Goal: Information Seeking & Learning: Find specific fact

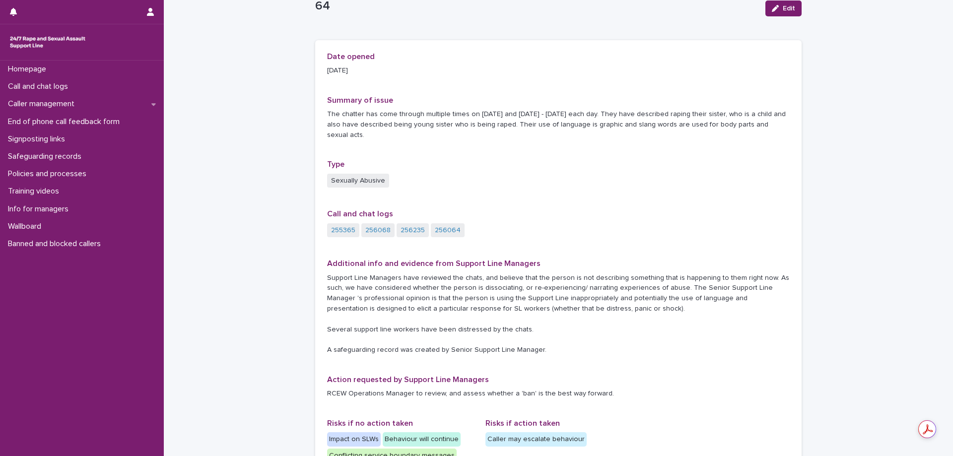
scroll to position [50, 0]
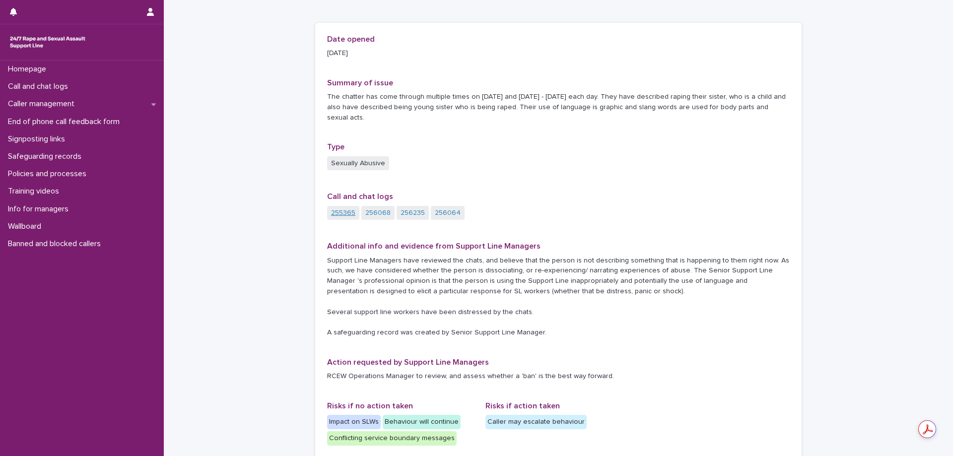
click at [334, 208] on link "255365" at bounding box center [343, 213] width 24 height 10
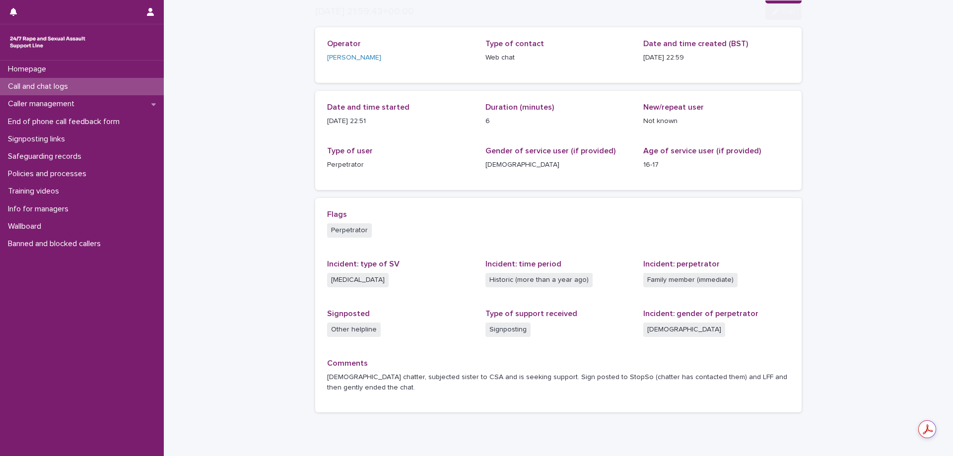
scroll to position [87, 0]
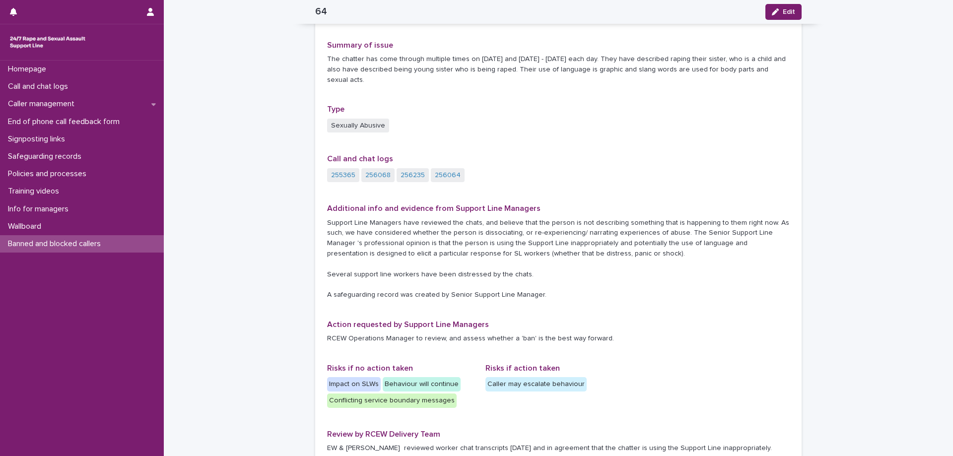
scroll to position [49, 0]
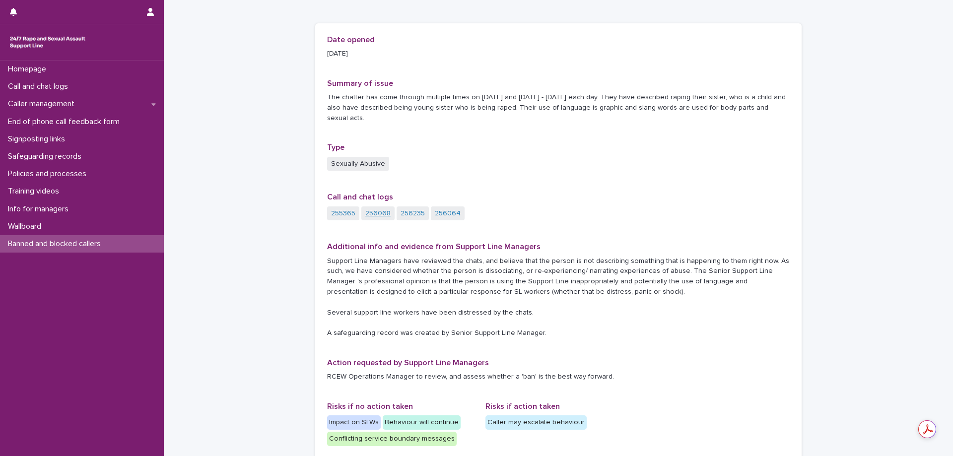
click at [379, 208] on link "256068" at bounding box center [377, 213] width 25 height 10
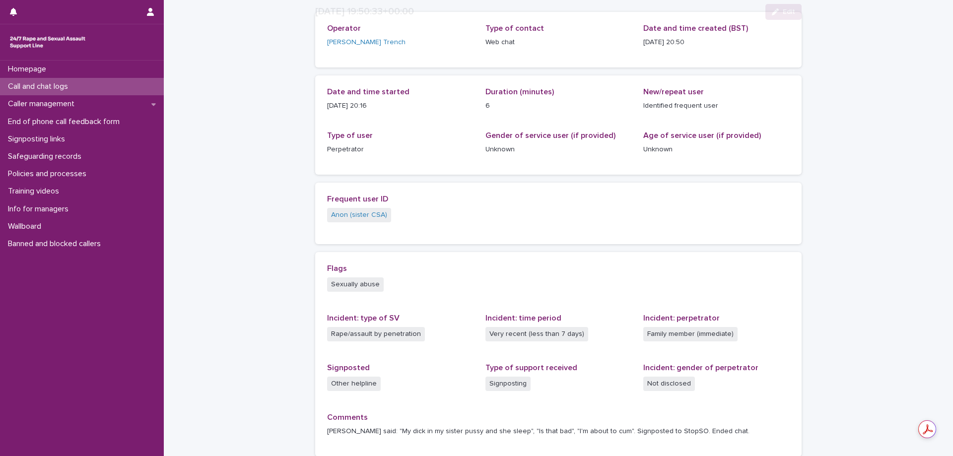
scroll to position [146, 0]
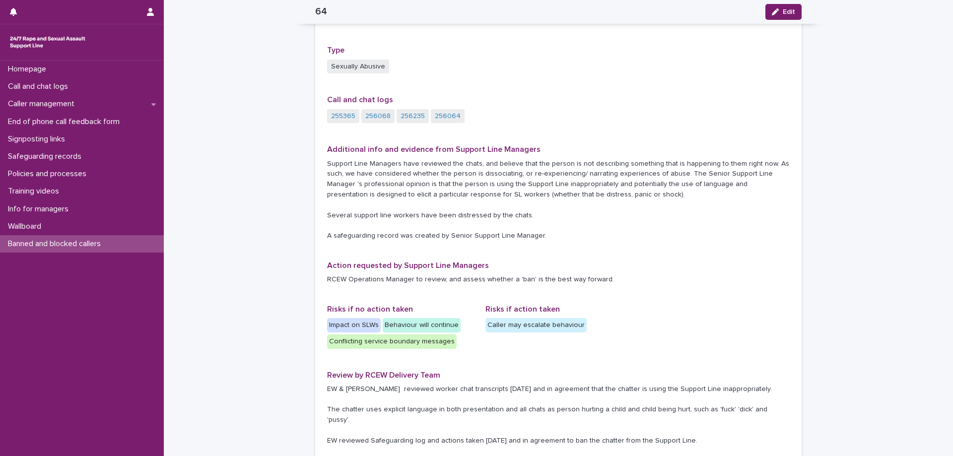
scroll to position [108, 0]
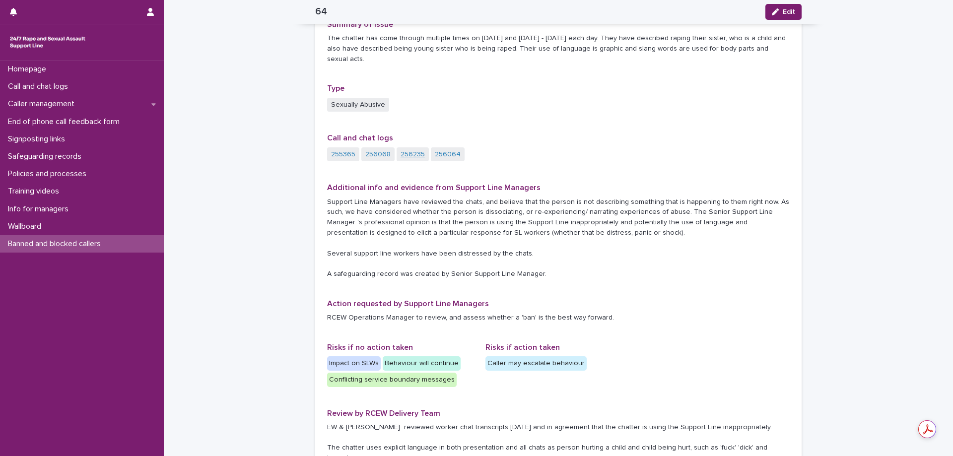
click at [417, 149] on link "256235" at bounding box center [413, 154] width 24 height 10
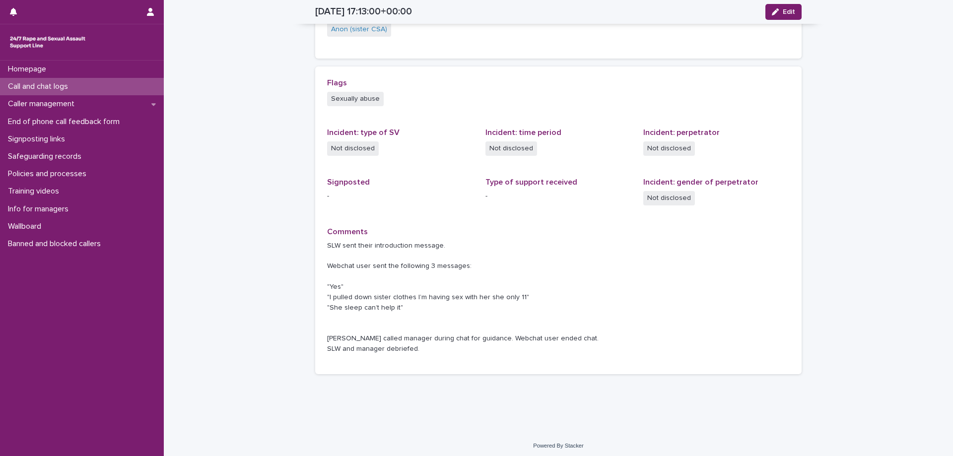
scroll to position [250, 0]
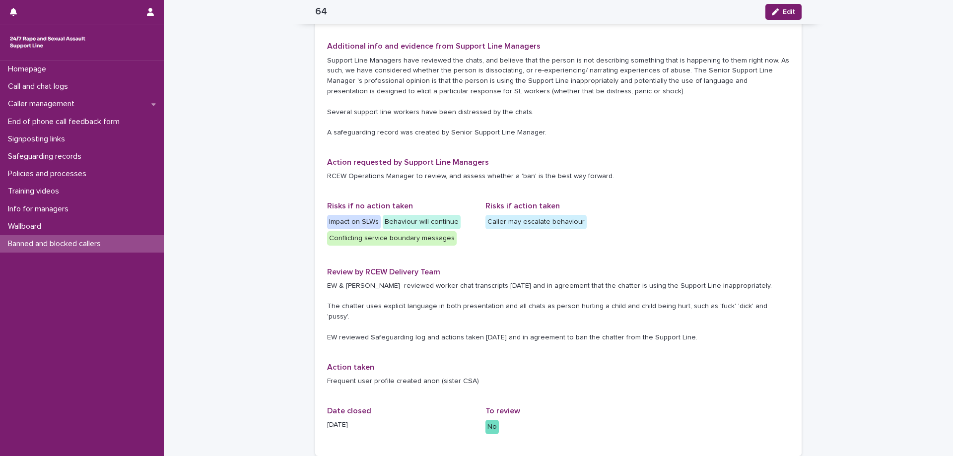
scroll to position [211, 0]
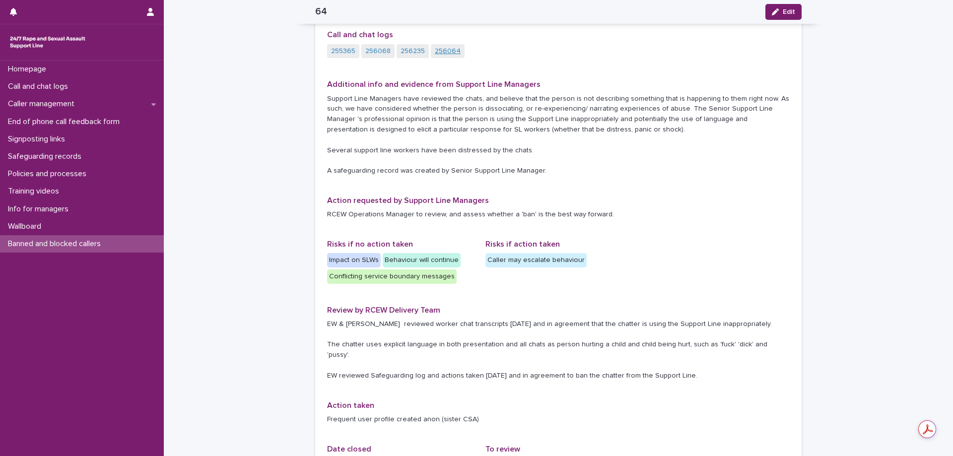
click at [448, 46] on link "256064" at bounding box center [448, 51] width 26 height 10
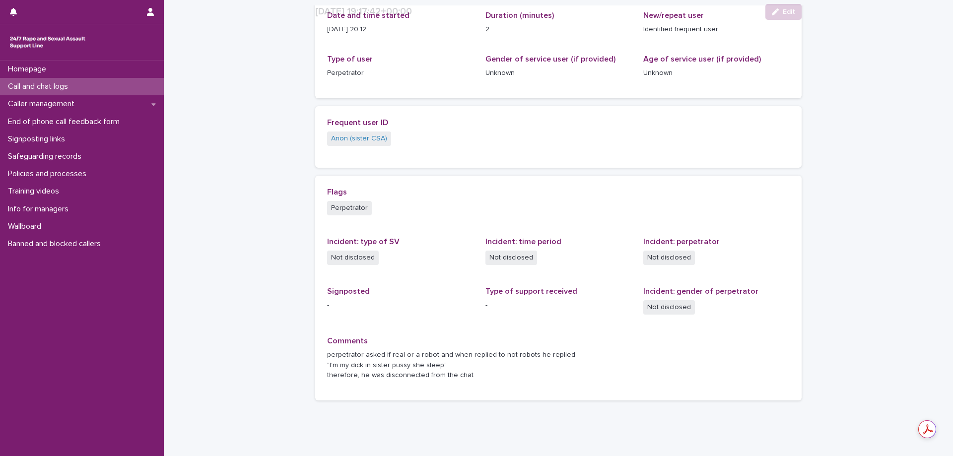
scroll to position [167, 0]
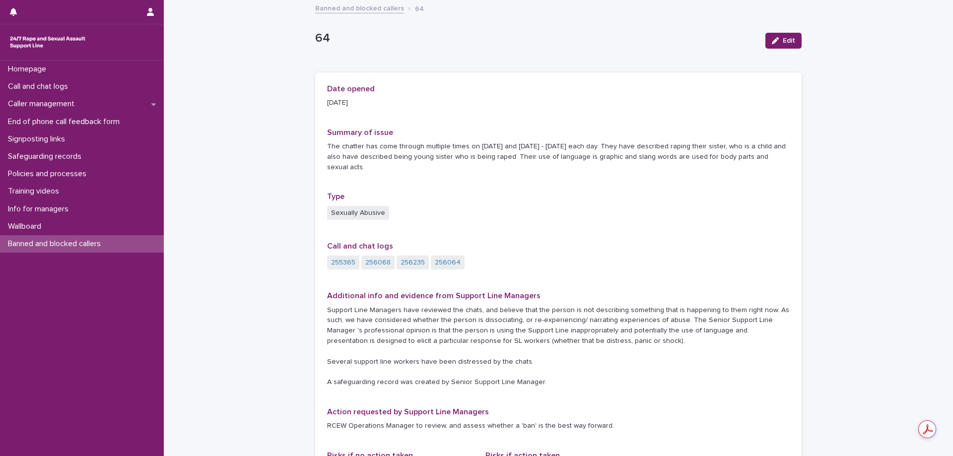
click at [359, 7] on link "Banned and blocked callers" at bounding box center [359, 7] width 89 height 11
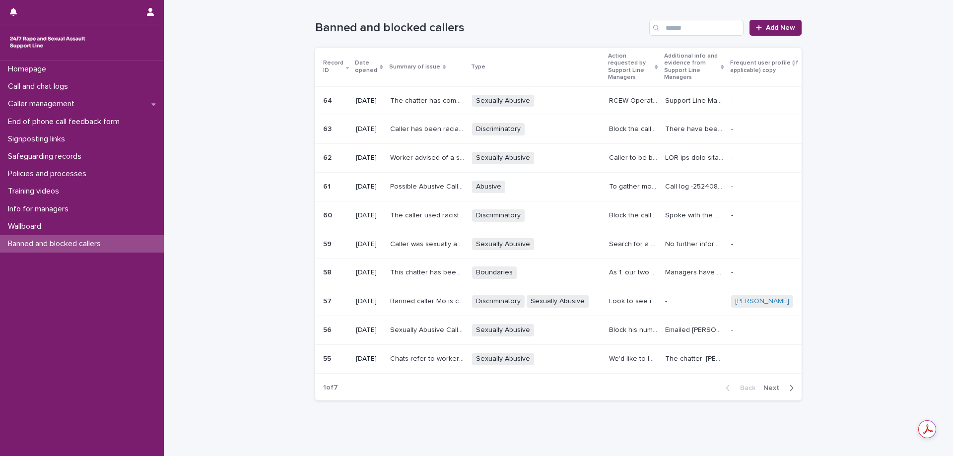
click at [426, 98] on p "The chatter has come through multiple times on 31st July and 1st - 5th August e…" at bounding box center [428, 100] width 76 height 10
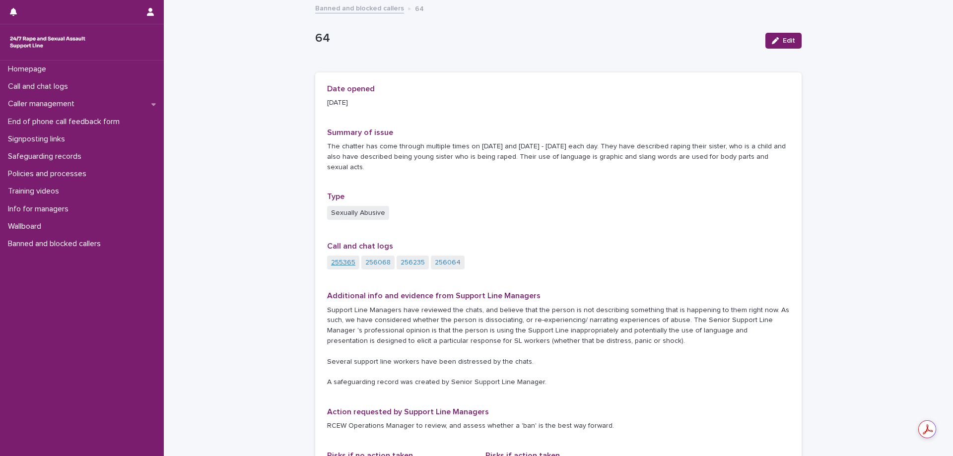
click at [338, 258] on link "255365" at bounding box center [343, 263] width 24 height 10
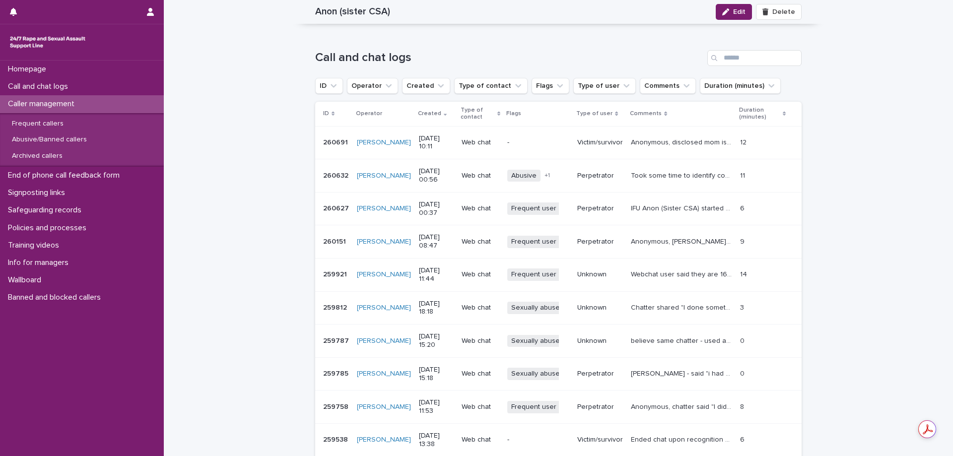
scroll to position [993, 0]
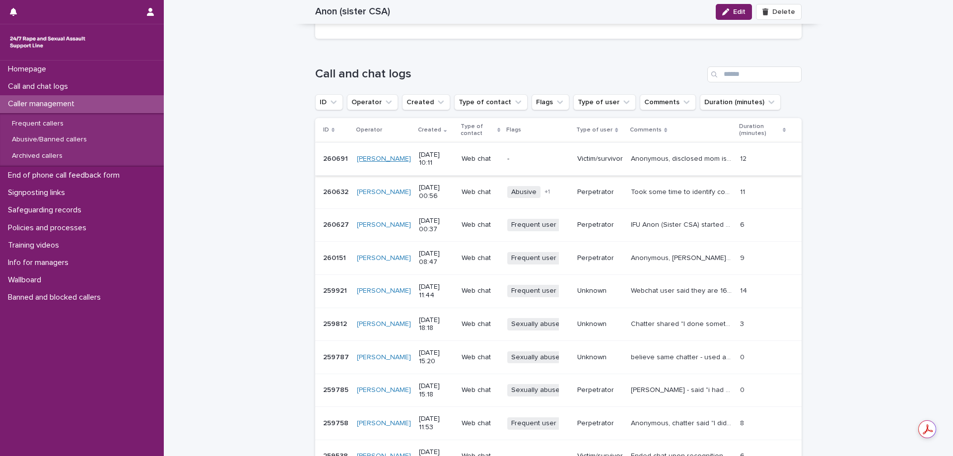
click at [362, 158] on link "Mary Omotayo" at bounding box center [384, 159] width 54 height 8
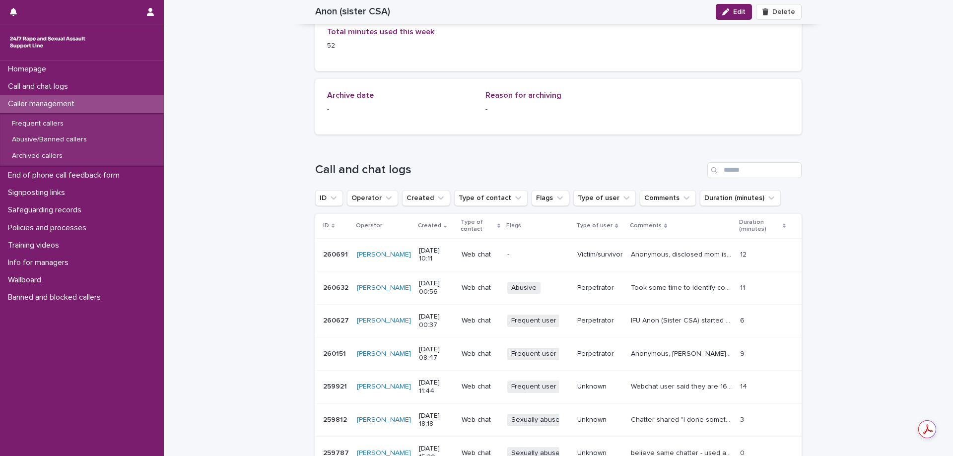
scroll to position [1042, 0]
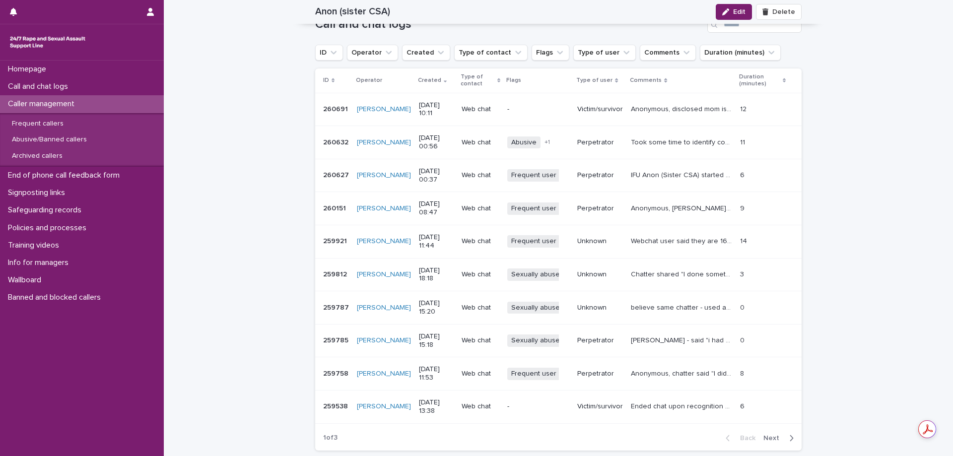
click at [472, 106] on p "Web chat" at bounding box center [481, 109] width 38 height 8
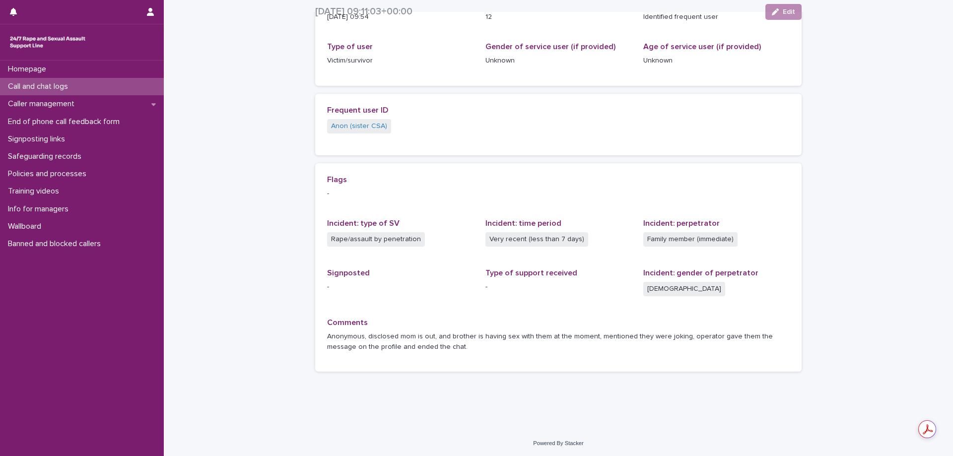
scroll to position [151, 0]
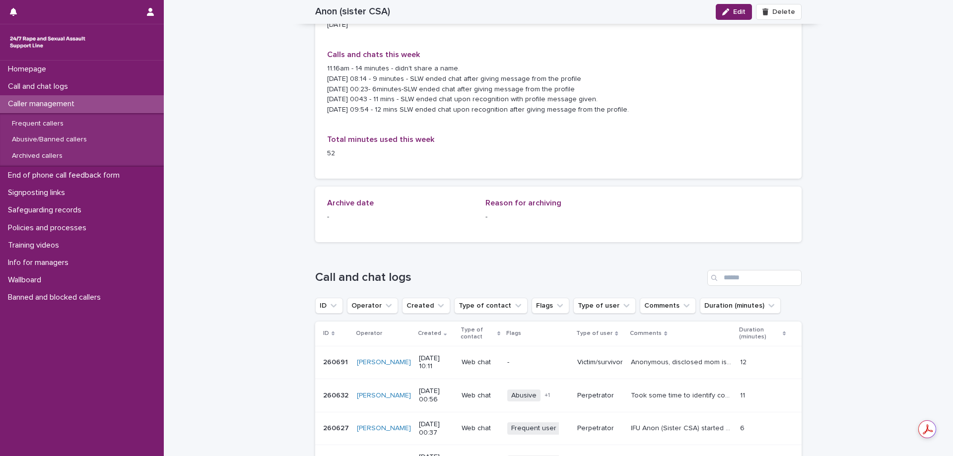
scroll to position [875, 0]
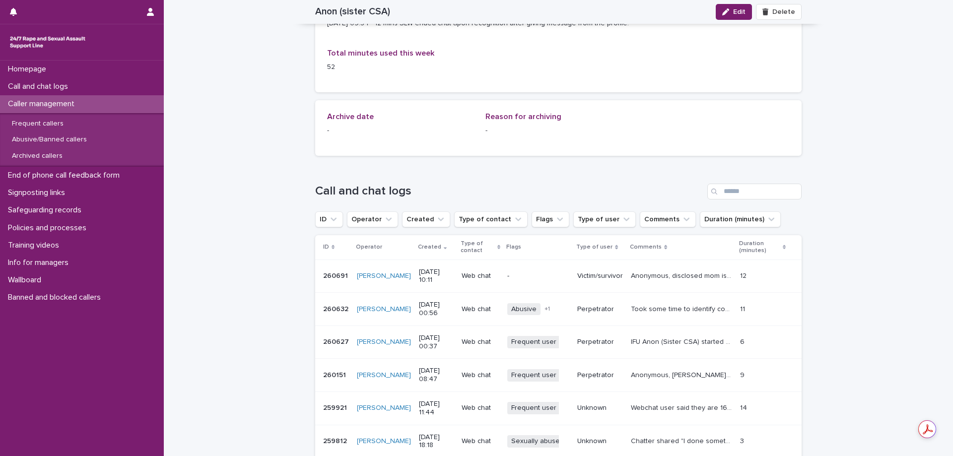
click at [447, 306] on p "21/8/2025 00:56" at bounding box center [436, 309] width 35 height 17
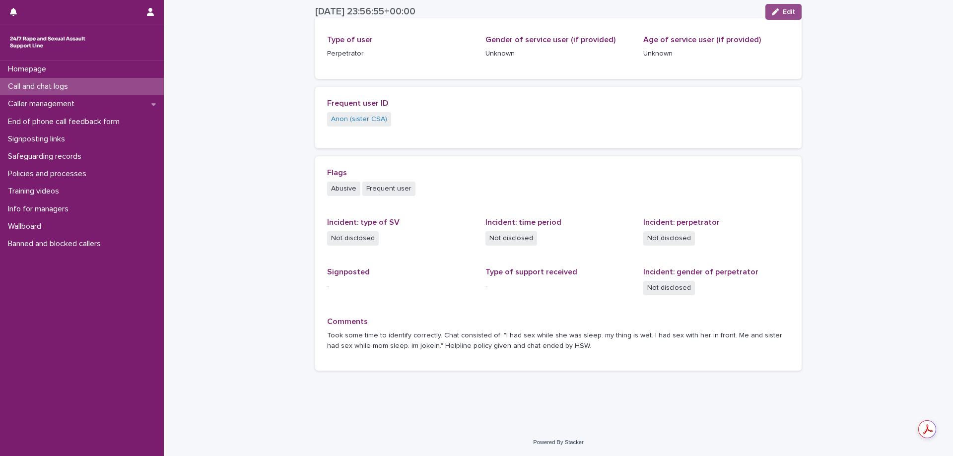
scroll to position [157, 0]
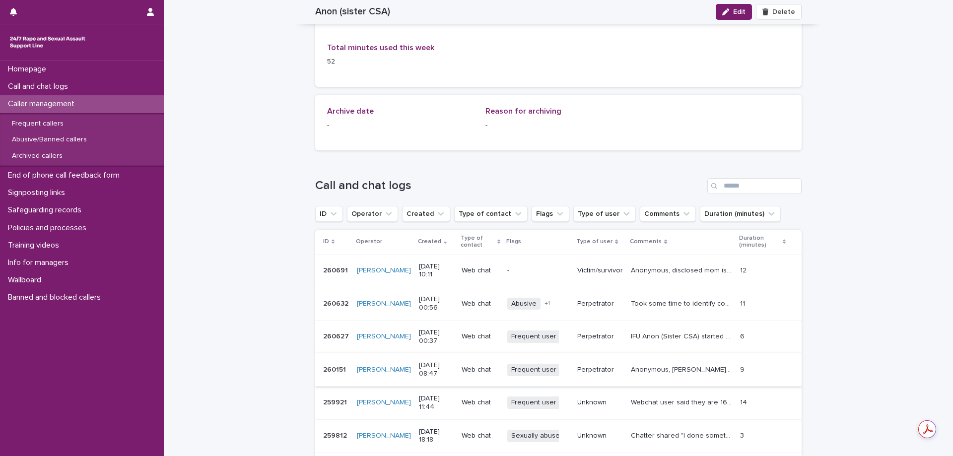
scroll to position [881, 0]
click at [579, 336] on p "Perpetrator" at bounding box center [600, 336] width 46 height 8
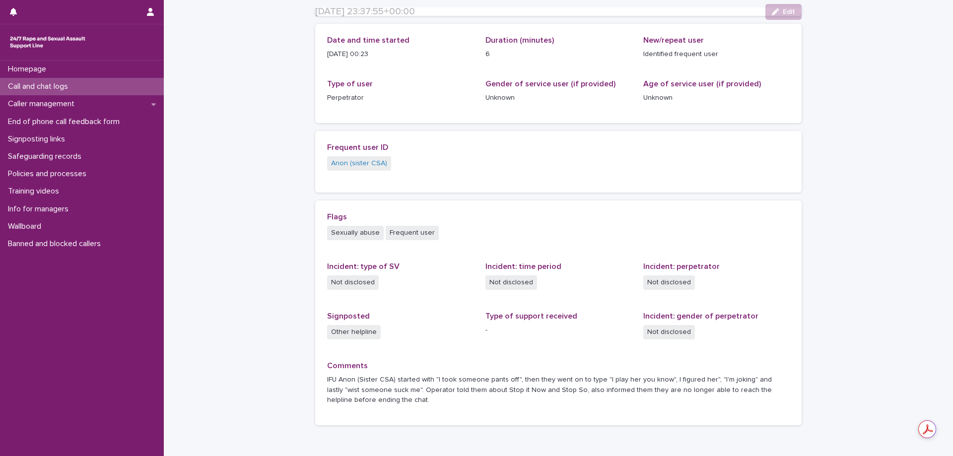
scroll to position [167, 0]
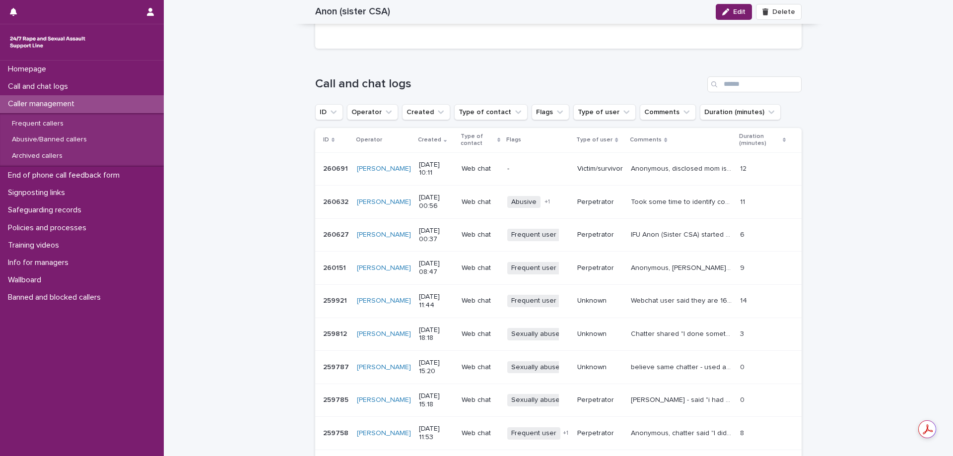
scroll to position [991, 0]
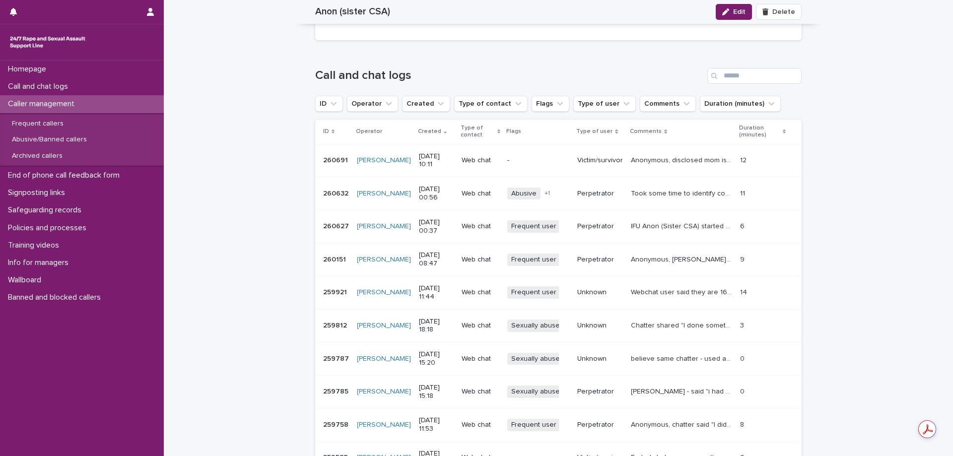
click at [653, 268] on div "Anonymous, chatter said "sex with my sister I'm 16", operator asked for the age…" at bounding box center [681, 260] width 101 height 16
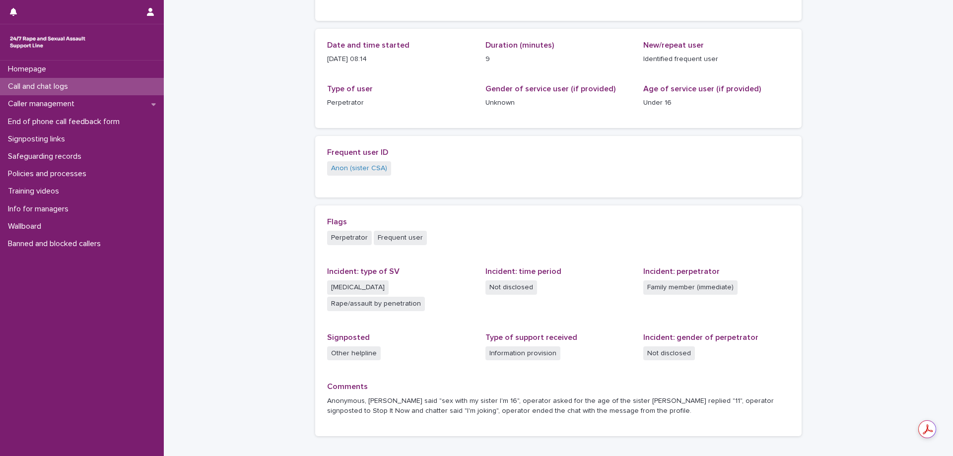
scroll to position [173, 0]
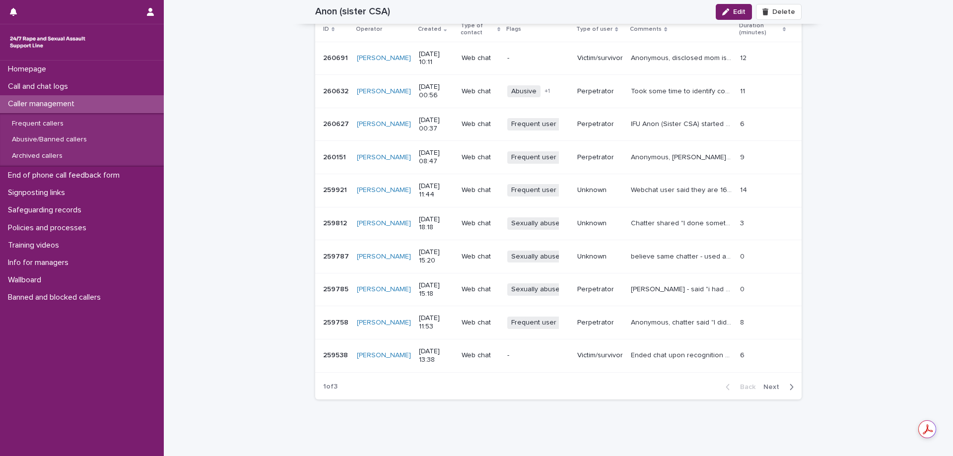
scroll to position [1122, 0]
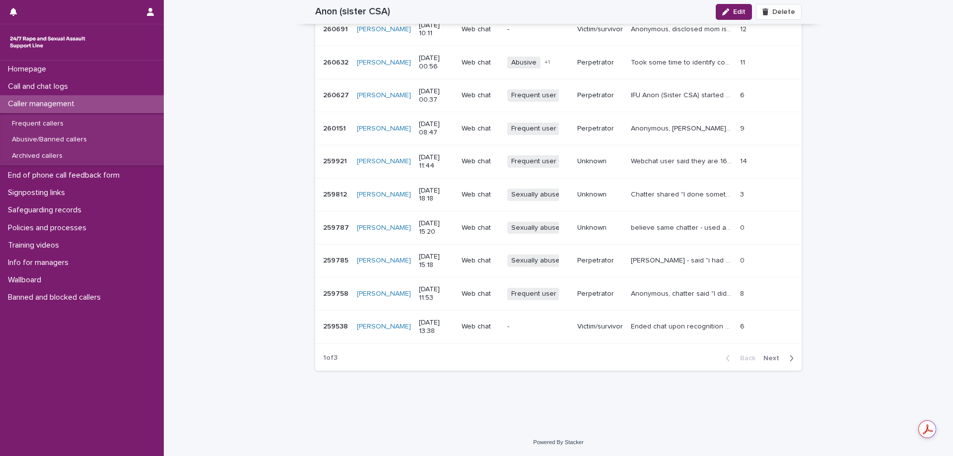
click at [645, 176] on td "Webchat user said they are 16 and had been raped by their brother. Emotional su…" at bounding box center [681, 161] width 109 height 33
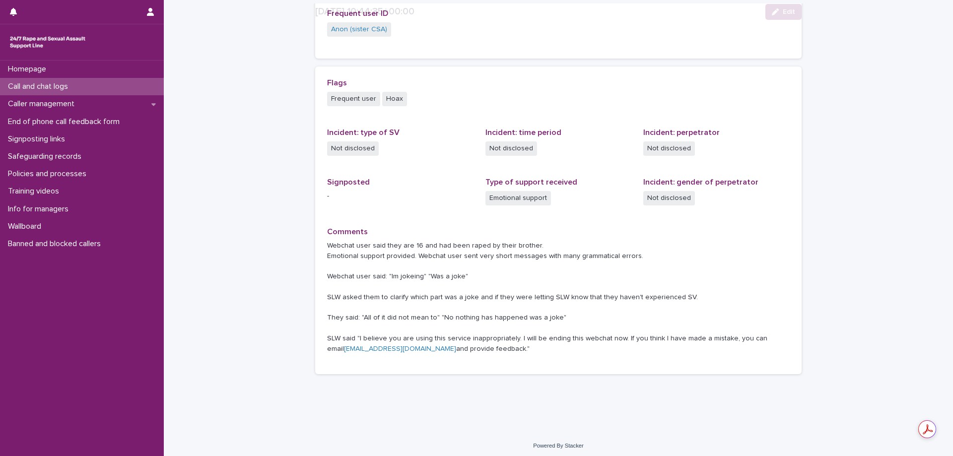
scroll to position [250, 0]
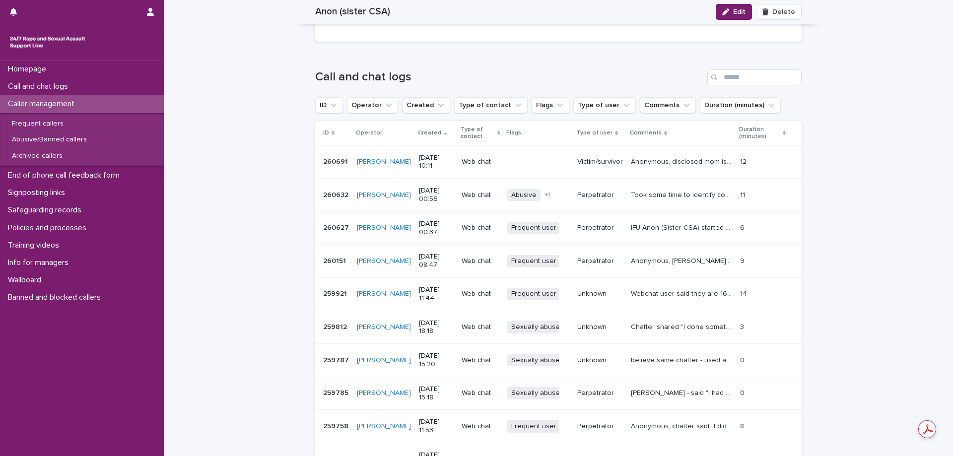
scroll to position [1122, 0]
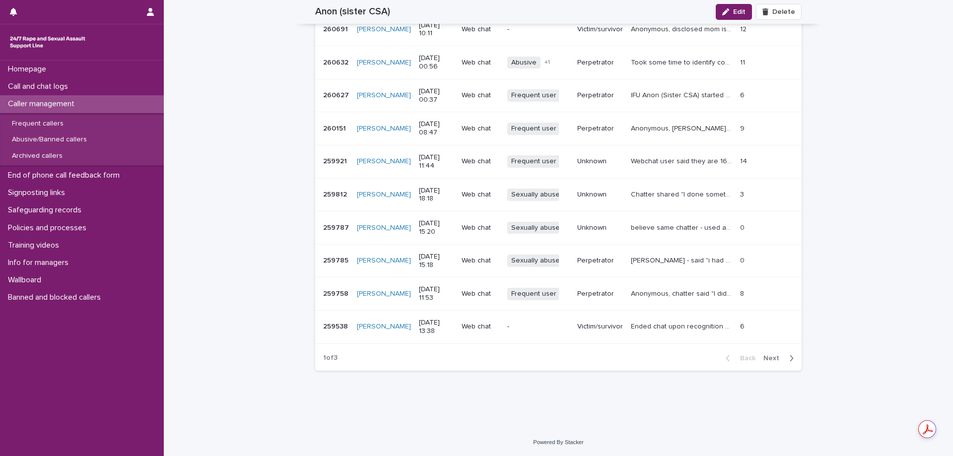
click at [611, 323] on p "Victim/survivor" at bounding box center [600, 327] width 46 height 8
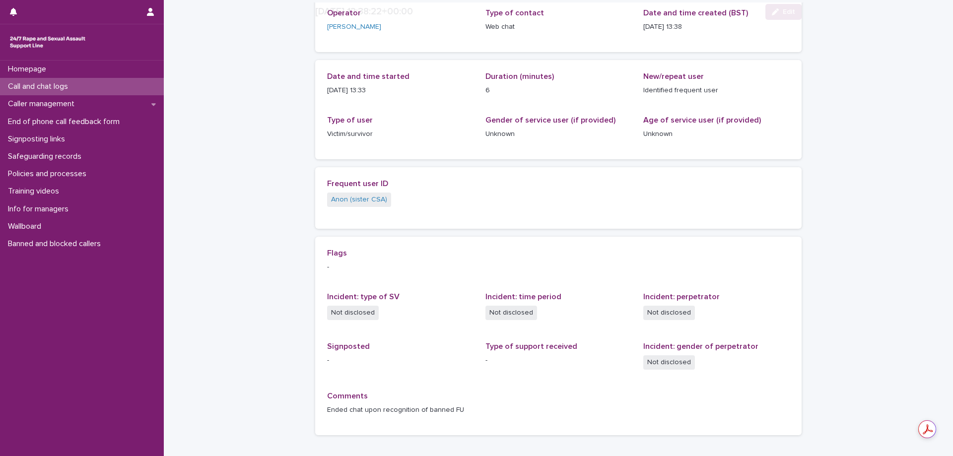
scroll to position [140, 0]
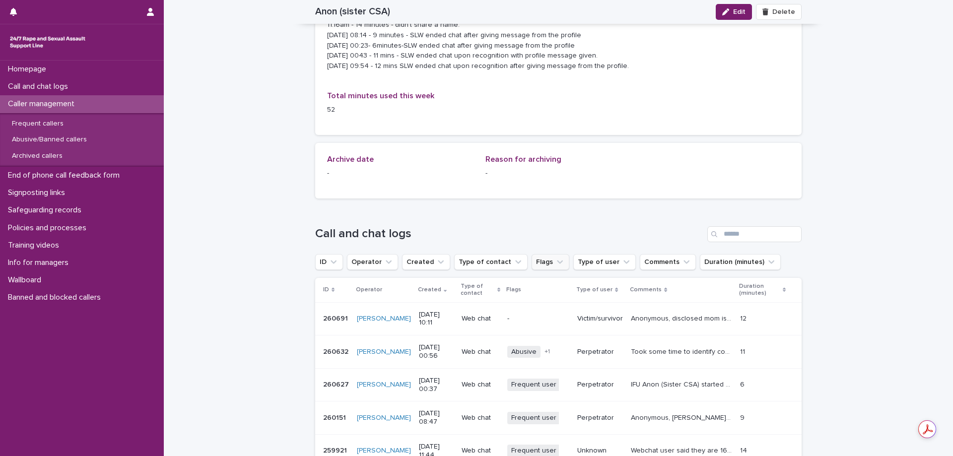
scroll to position [1064, 0]
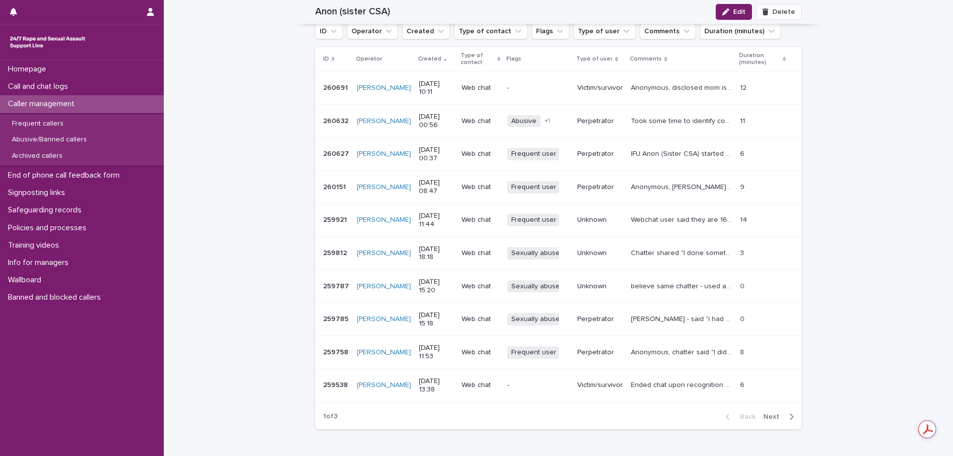
click at [631, 350] on p "Anonymous, chatter said "I didn’t mean to", "I figured my friend sister", "I ha…" at bounding box center [682, 351] width 103 height 10
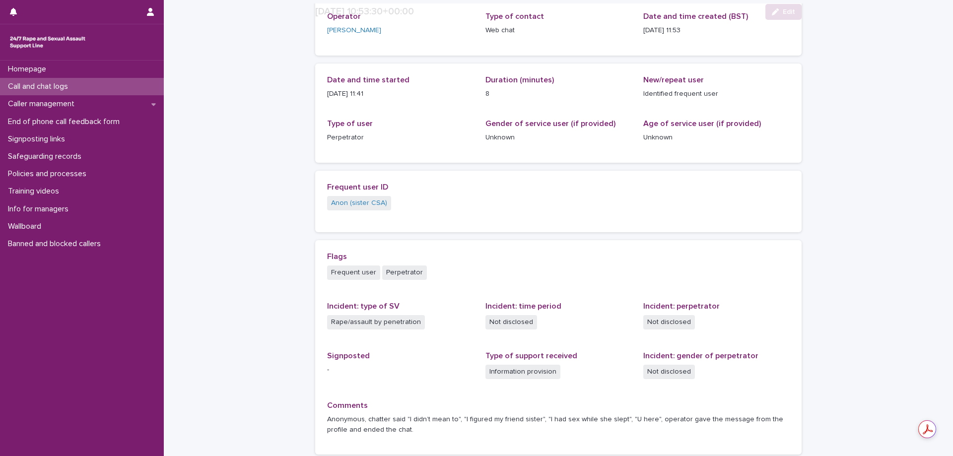
scroll to position [157, 0]
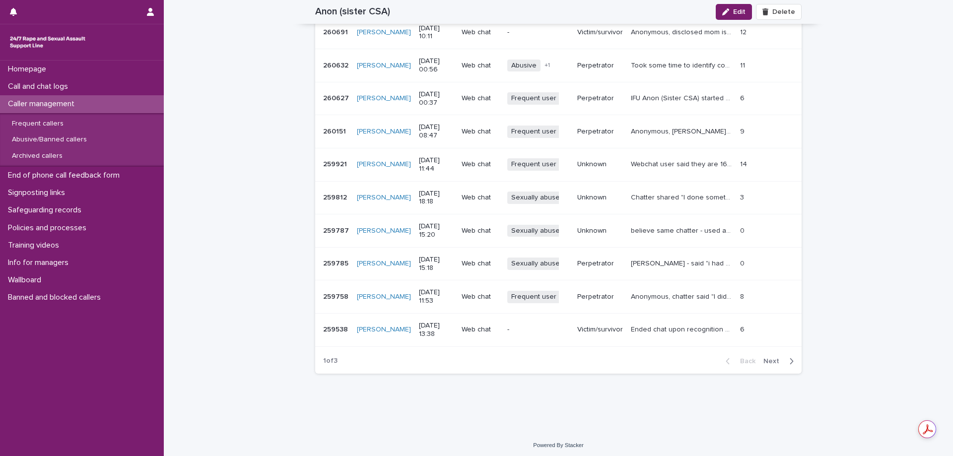
scroll to position [1122, 0]
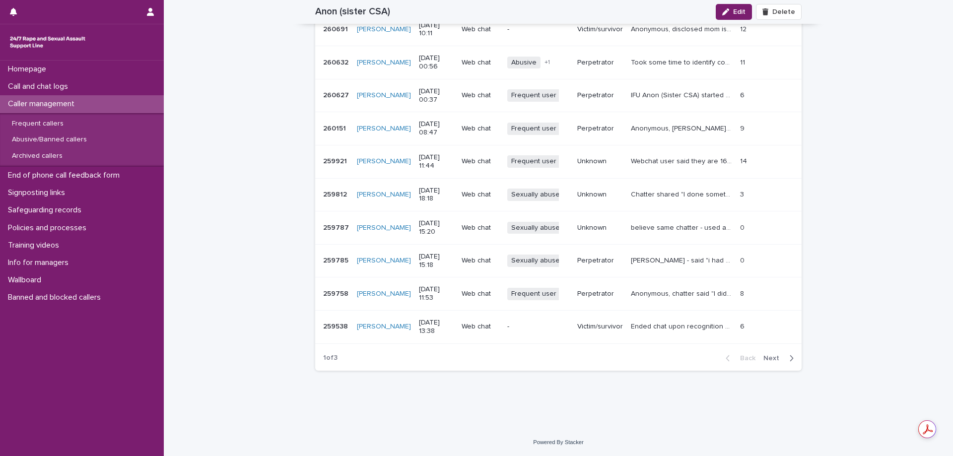
click at [680, 253] on div "Chatter - said "i had sex with my sister when she was asleep" & "Is that rape".…" at bounding box center [681, 261] width 101 height 16
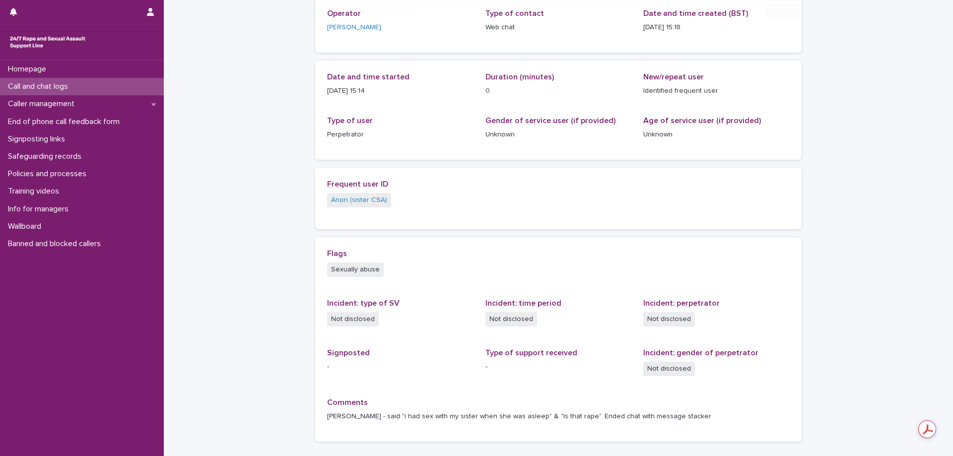
scroll to position [146, 0]
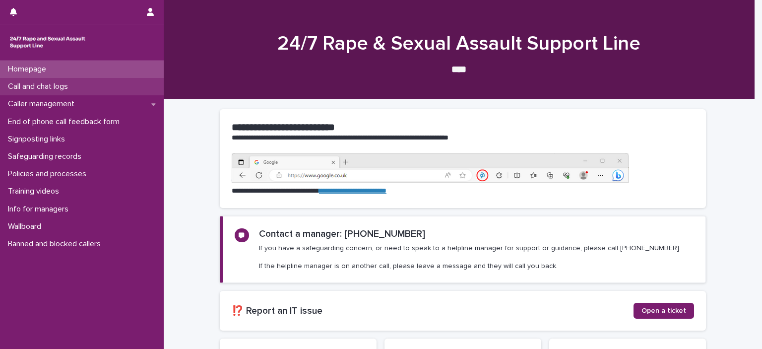
click at [42, 84] on p "Call and chat logs" at bounding box center [40, 86] width 72 height 9
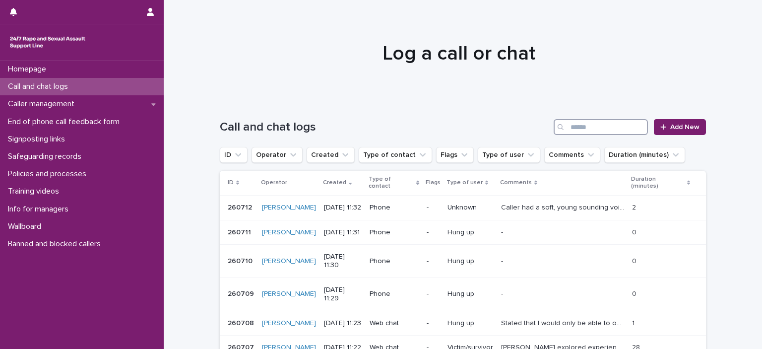
click at [591, 131] on input "Search" at bounding box center [601, 127] width 94 height 16
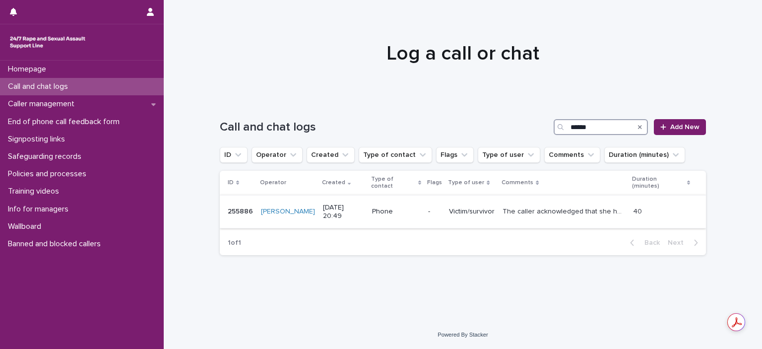
type input "******"
click at [463, 214] on p "Victim/survivor" at bounding box center [472, 211] width 46 height 8
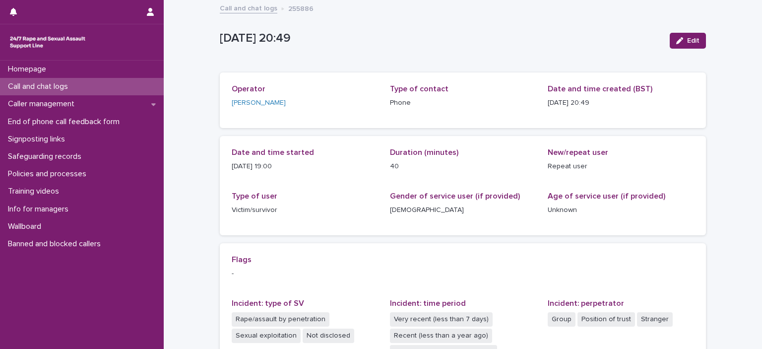
click at [63, 85] on p "Call and chat logs" at bounding box center [40, 86] width 72 height 9
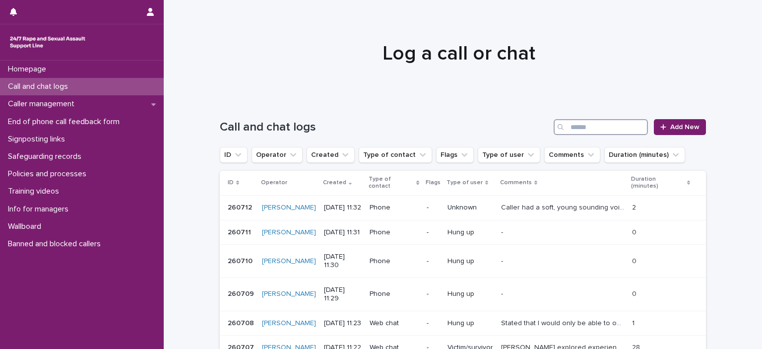
click at [580, 127] on input "Search" at bounding box center [601, 127] width 94 height 16
click at [576, 127] on input "Search" at bounding box center [601, 127] width 94 height 16
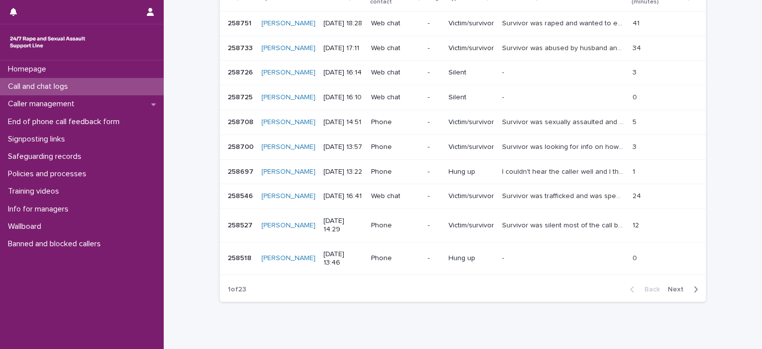
scroll to position [198, 0]
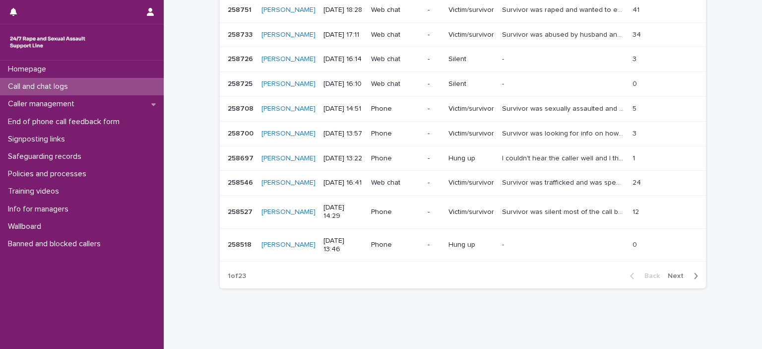
type input "**********"
click at [673, 272] on span "Next" at bounding box center [679, 275] width 22 height 7
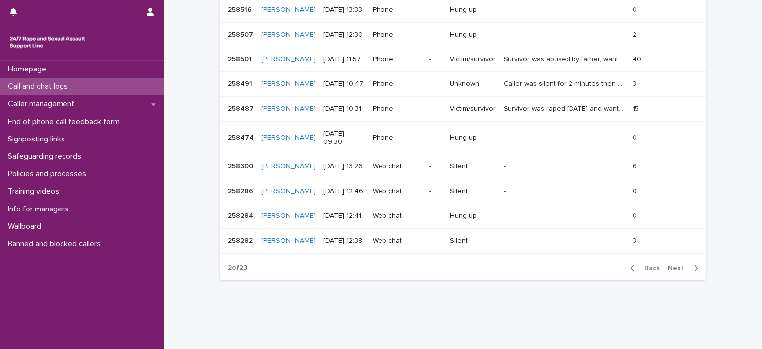
click at [673, 265] on span "Next" at bounding box center [679, 268] width 22 height 7
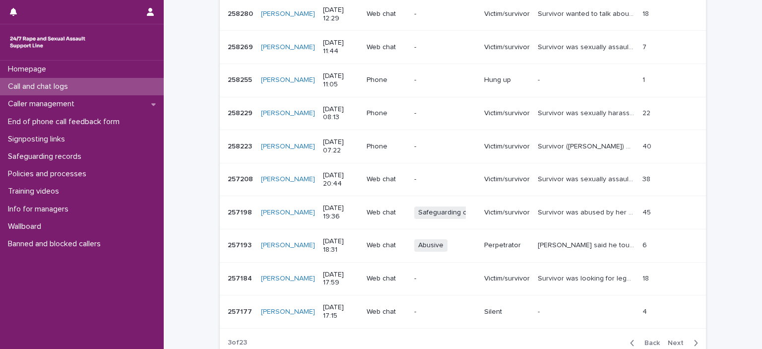
scroll to position [243, 0]
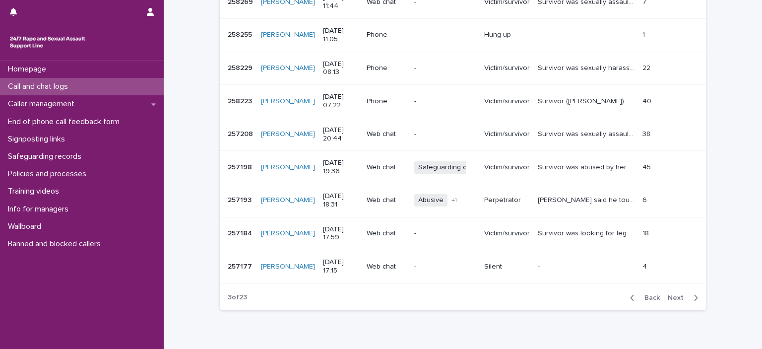
click at [674, 294] on span "Next" at bounding box center [679, 297] width 22 height 7
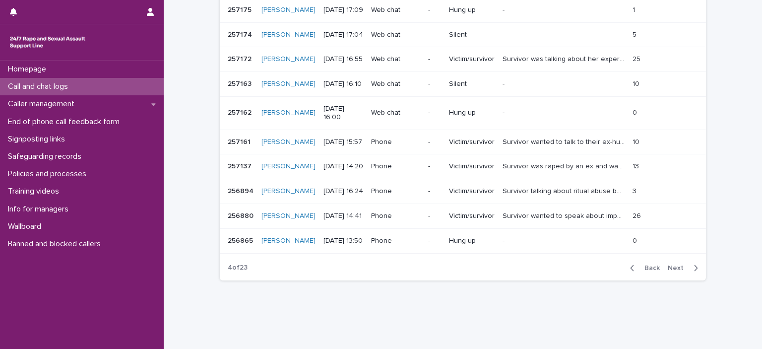
click at [676, 265] on span "Next" at bounding box center [679, 268] width 22 height 7
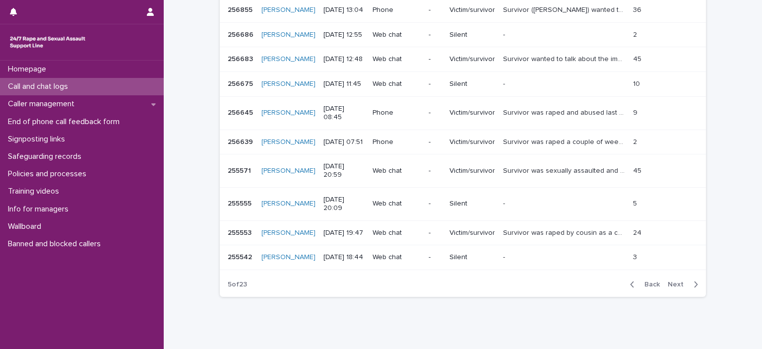
scroll to position [243, 0]
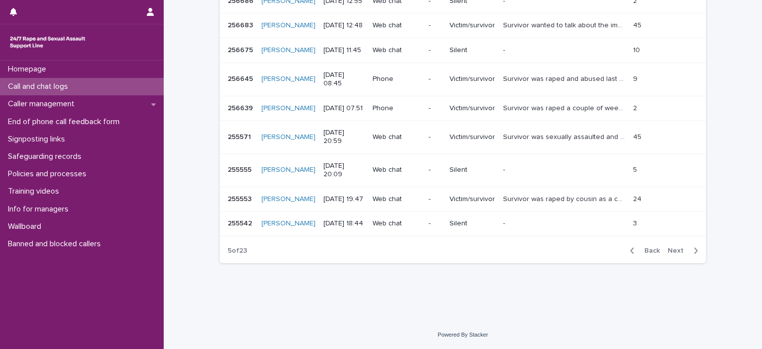
click at [678, 254] on span "Next" at bounding box center [679, 250] width 22 height 7
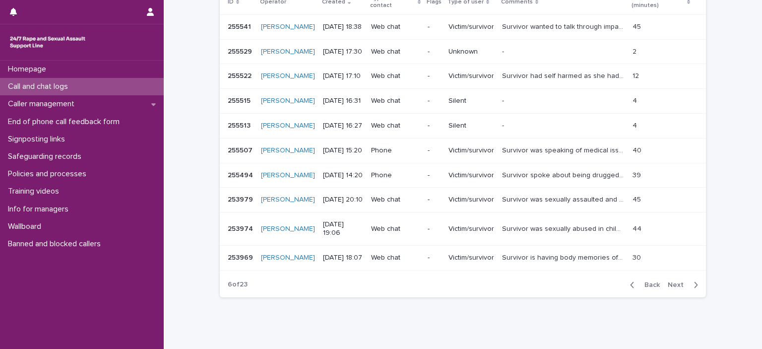
scroll to position [198, 0]
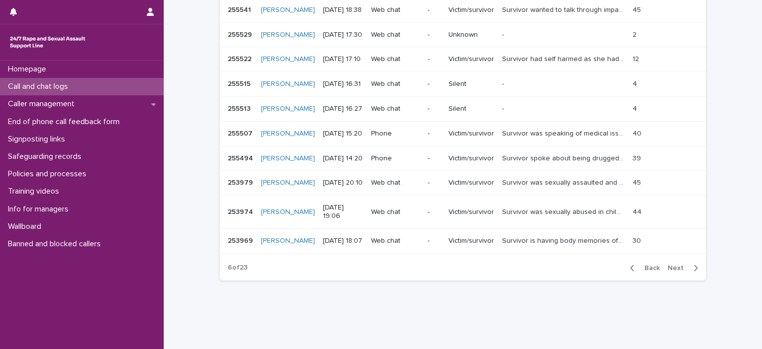
click at [567, 152] on p "Survivor spoke about being drugged and trafficked" at bounding box center [564, 157] width 125 height 10
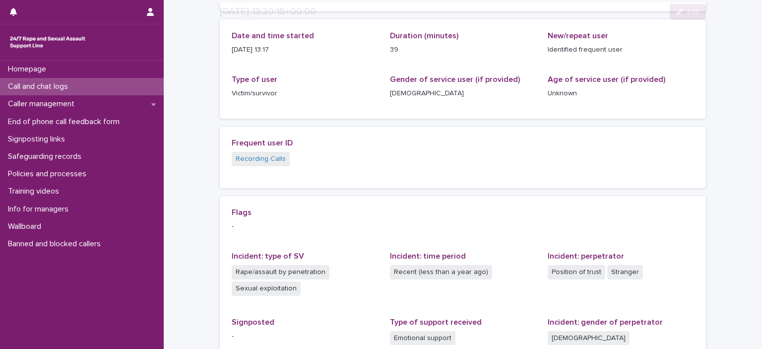
scroll to position [264, 0]
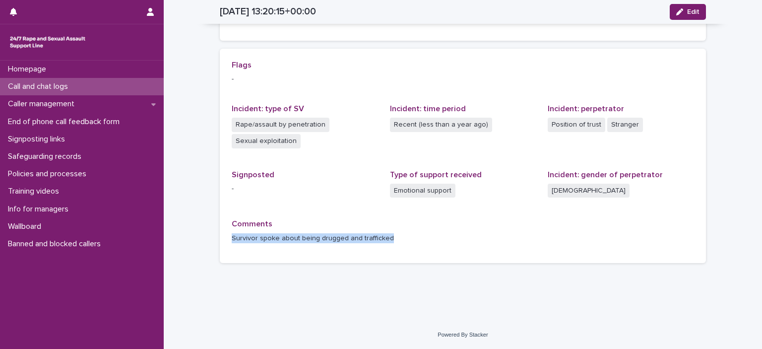
drag, startPoint x: 383, startPoint y: 238, endPoint x: 211, endPoint y: 235, distance: 171.2
click at [215, 235] on div "Loading... Saving… Loading... Saving… [DATE] 13:20:15+00:00 Edit [DATE] 14:20 E…" at bounding box center [463, 16] width 496 height 559
copy p "Survivor spoke about being drugged and trafficked"
click at [56, 86] on p "Call and chat logs" at bounding box center [40, 86] width 72 height 9
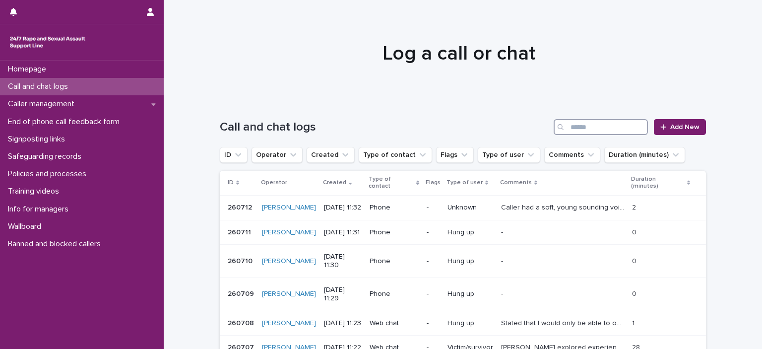
click at [574, 125] on input "Search" at bounding box center [601, 127] width 94 height 16
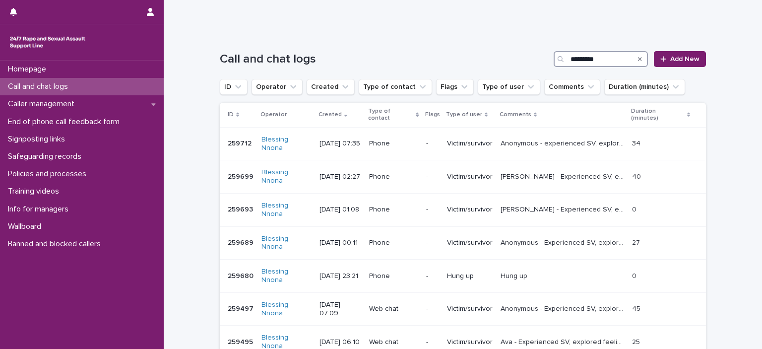
scroll to position [198, 0]
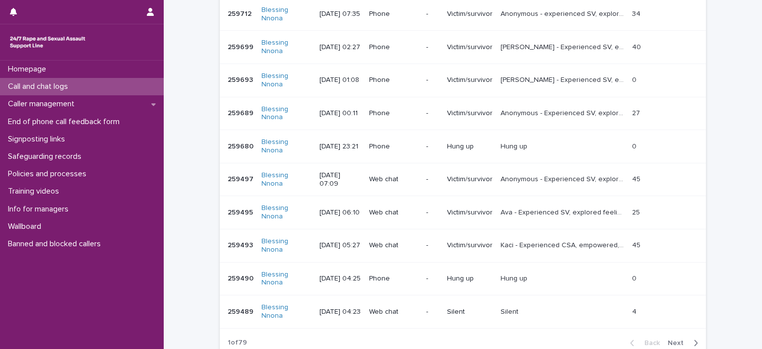
type input "********"
click at [673, 339] on span "Next" at bounding box center [679, 342] width 22 height 7
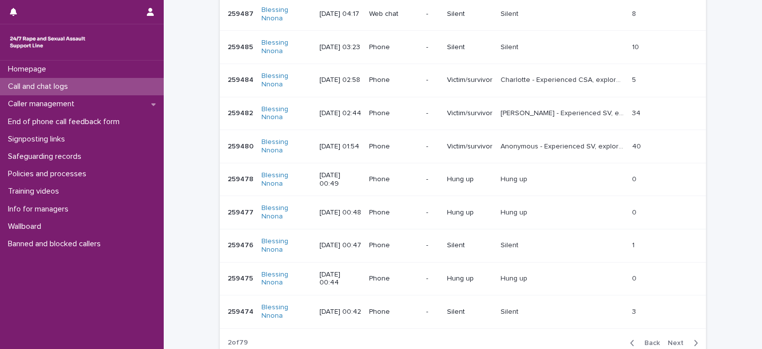
click at [671, 339] on span "Next" at bounding box center [679, 342] width 22 height 7
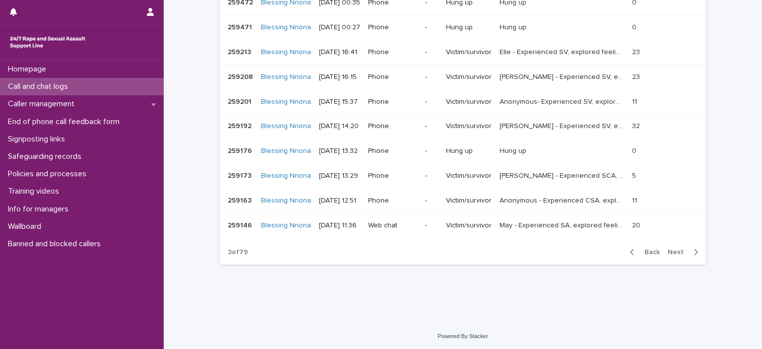
click at [673, 252] on span "Next" at bounding box center [679, 252] width 22 height 7
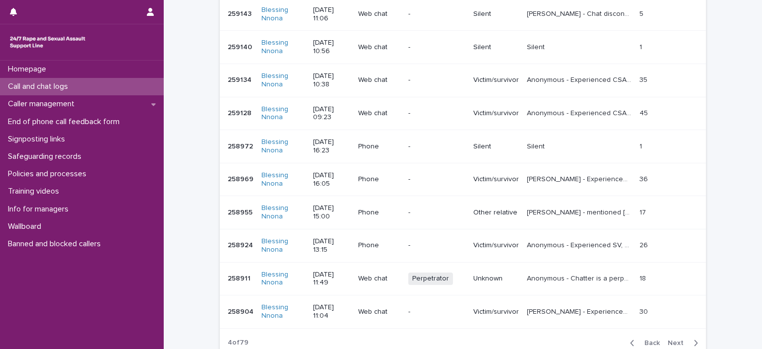
scroll to position [243, 0]
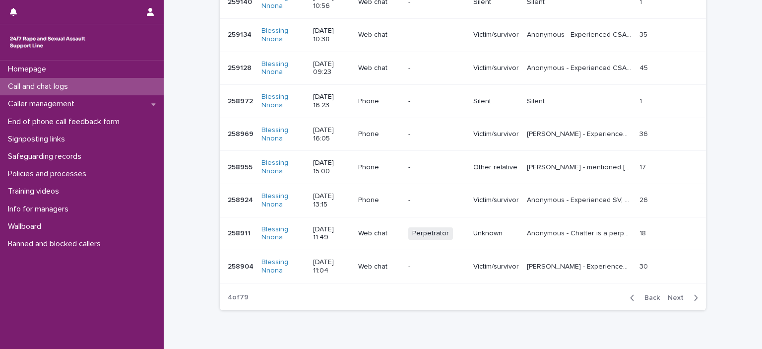
click at [671, 294] on span "Next" at bounding box center [679, 297] width 22 height 7
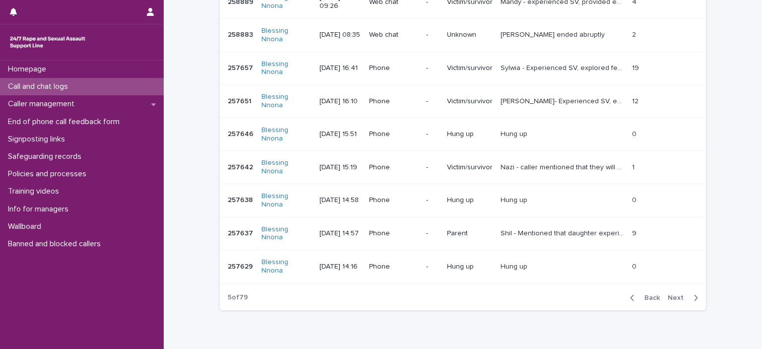
scroll to position [198, 0]
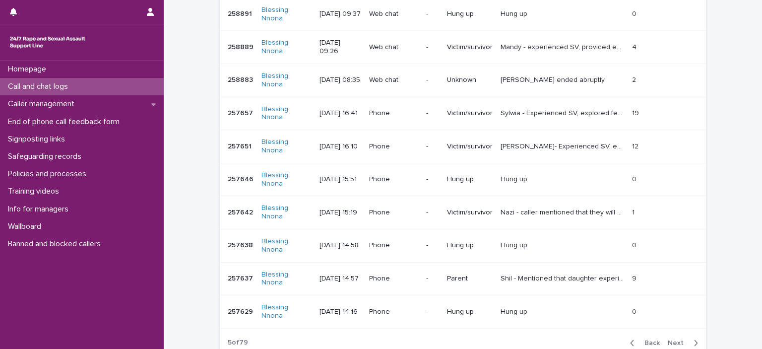
click at [672, 339] on span "Next" at bounding box center [679, 342] width 22 height 7
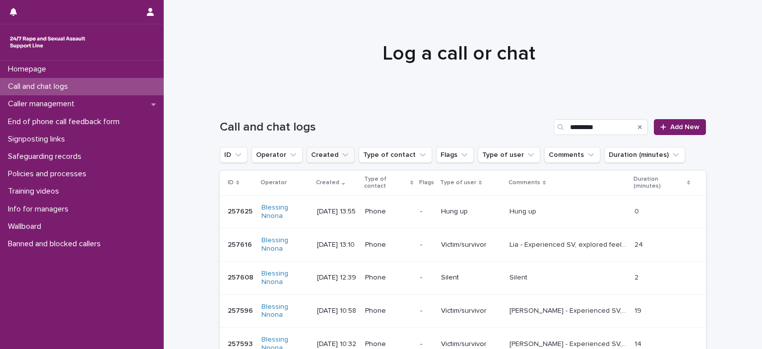
click at [340, 153] on icon "Created" at bounding box center [345, 155] width 10 height 10
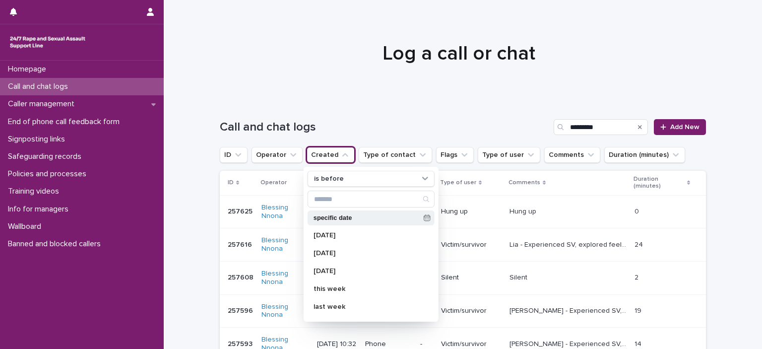
click at [335, 216] on p "specific date" at bounding box center [367, 218] width 106 height 6
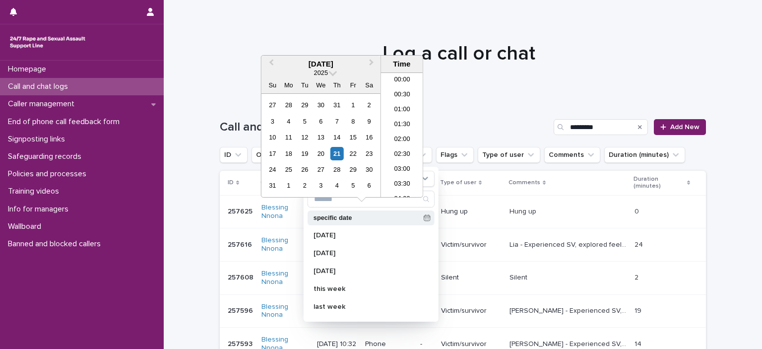
scroll to position [288, 0]
click at [355, 104] on div "1" at bounding box center [352, 104] width 13 height 13
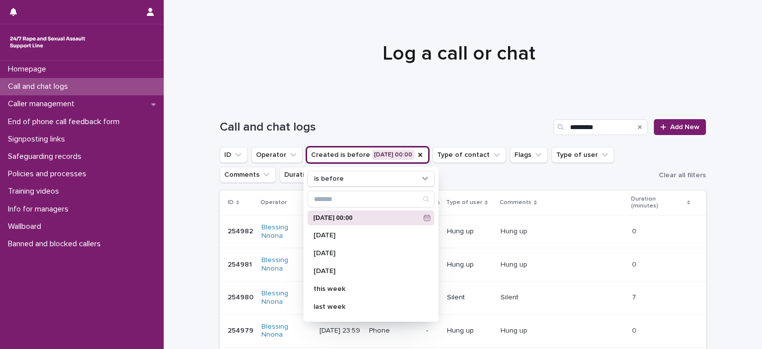
click at [626, 178] on ul "ID Operator Created is before [DATE] 00:00 is before [DATE] 00:00 [DATE] [DATE]…" at bounding box center [437, 165] width 439 height 40
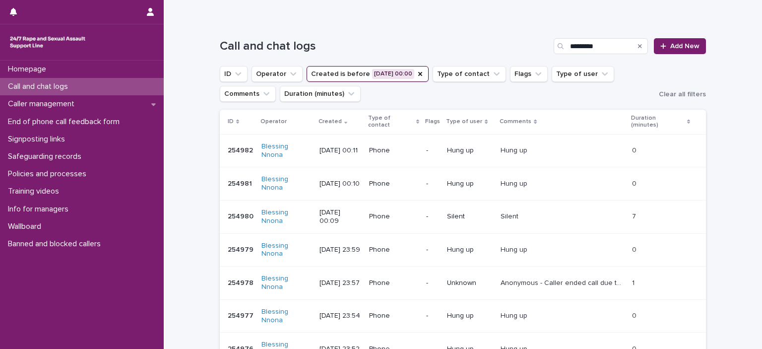
scroll to position [217, 0]
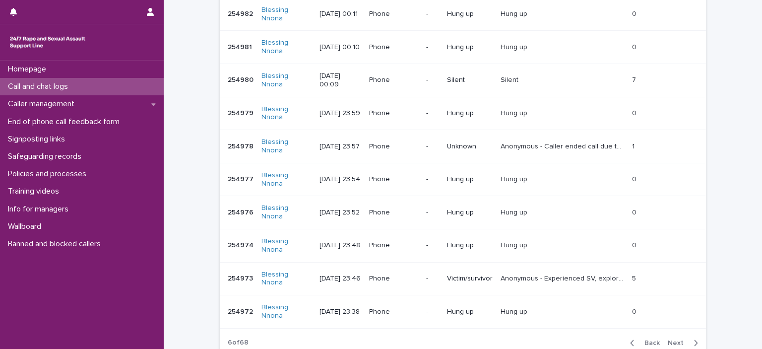
click at [648, 339] on span "Back" at bounding box center [649, 342] width 21 height 7
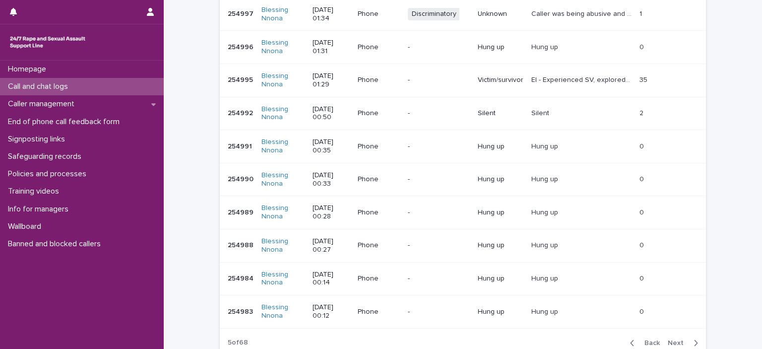
scroll to position [263, 0]
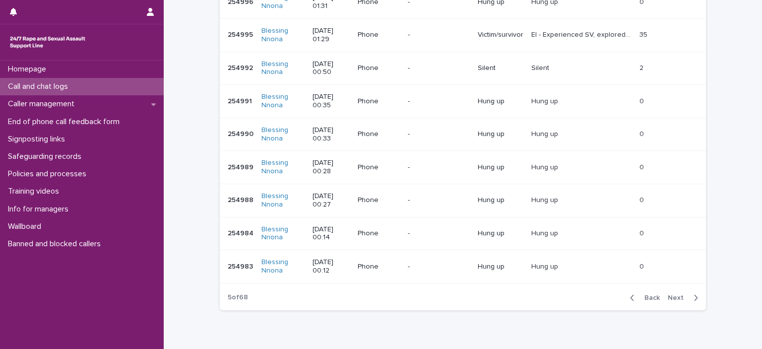
click at [645, 297] on span "Back" at bounding box center [649, 297] width 21 height 7
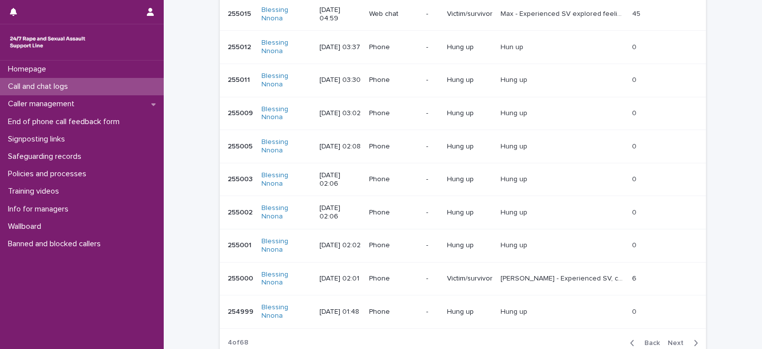
click at [647, 339] on span "Back" at bounding box center [649, 342] width 21 height 7
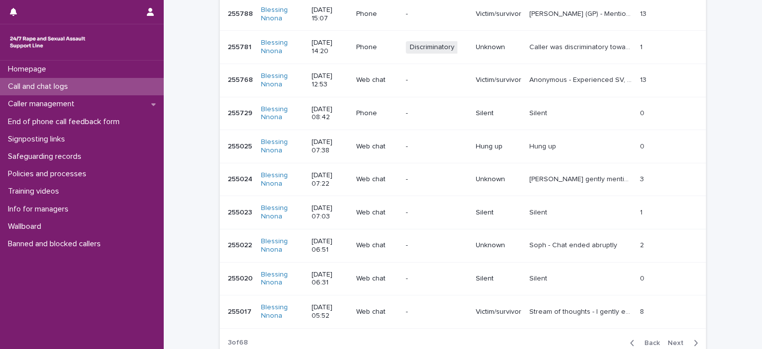
scroll to position [263, 0]
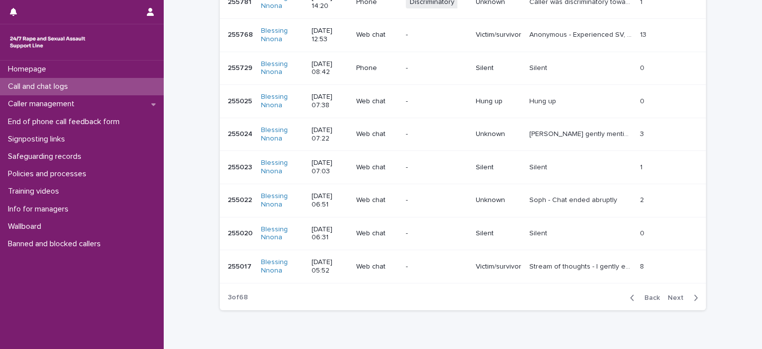
click at [645, 294] on span "Back" at bounding box center [649, 297] width 21 height 7
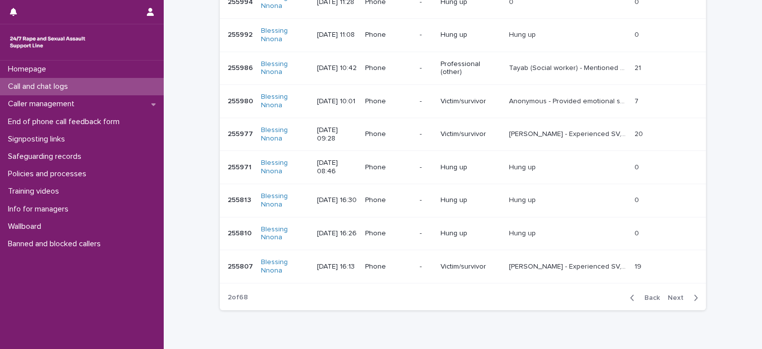
click at [645, 294] on span "Back" at bounding box center [649, 297] width 21 height 7
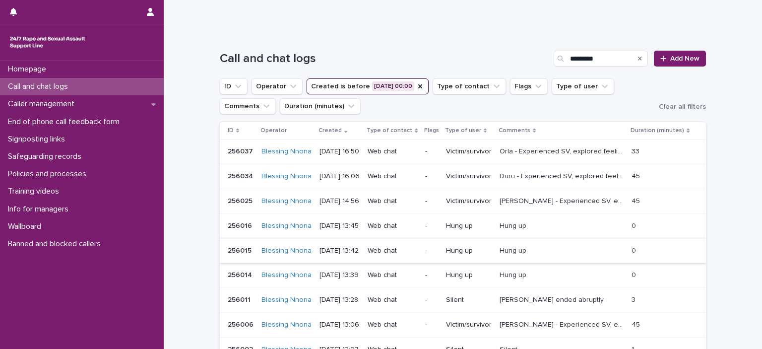
scroll to position [217, 0]
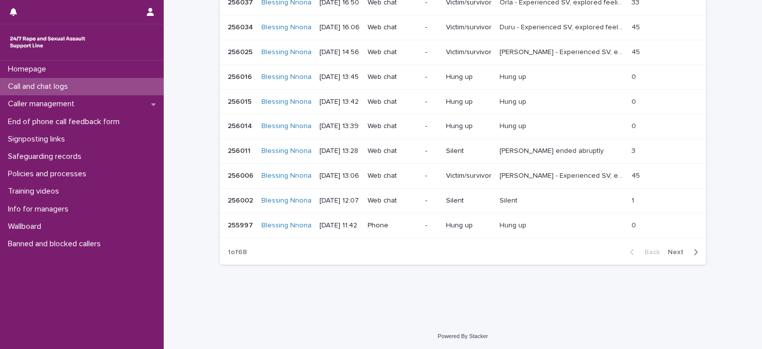
click at [675, 249] on span "Next" at bounding box center [679, 252] width 22 height 7
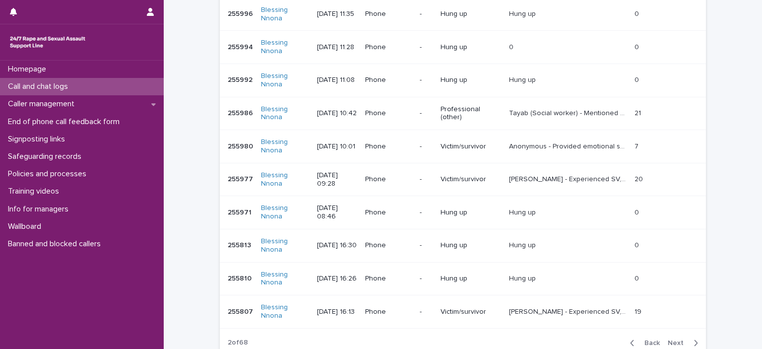
scroll to position [263, 0]
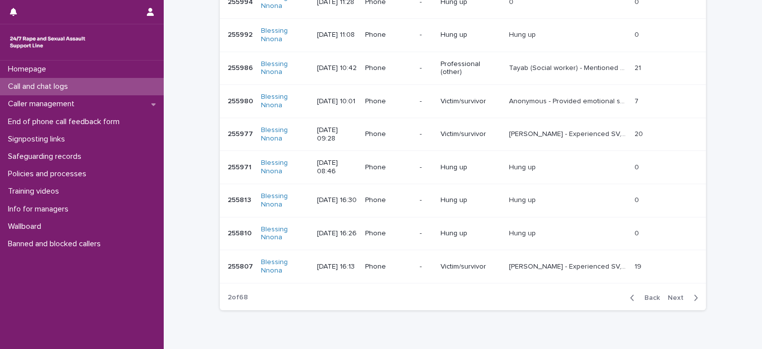
click at [674, 296] on span "Next" at bounding box center [679, 297] width 22 height 7
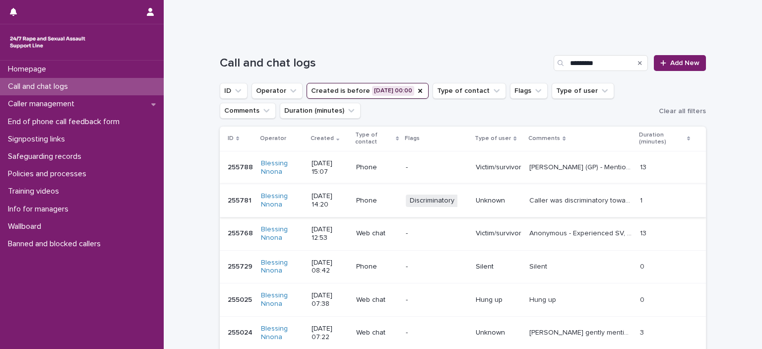
scroll to position [114, 0]
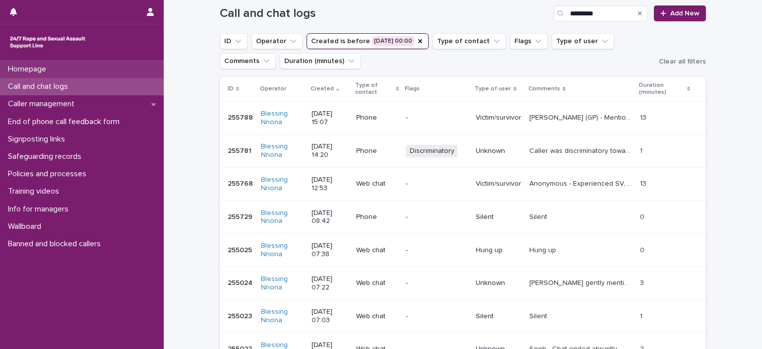
click at [22, 67] on p "Homepage" at bounding box center [29, 69] width 50 height 9
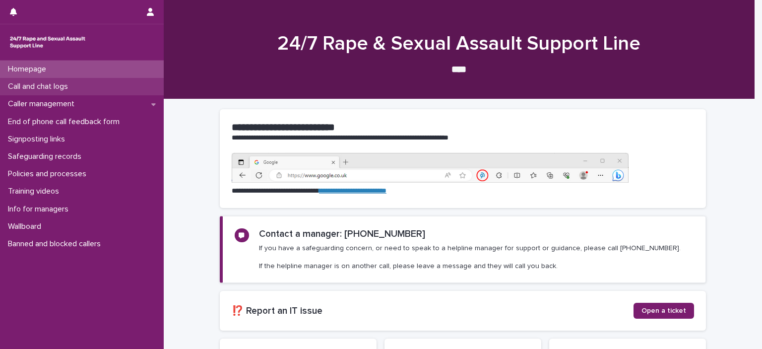
click at [36, 92] on div "Call and chat logs" at bounding box center [82, 86] width 164 height 17
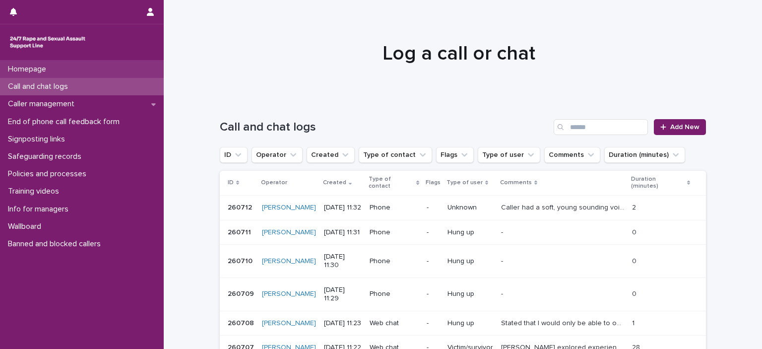
click at [37, 69] on p "Homepage" at bounding box center [29, 69] width 50 height 9
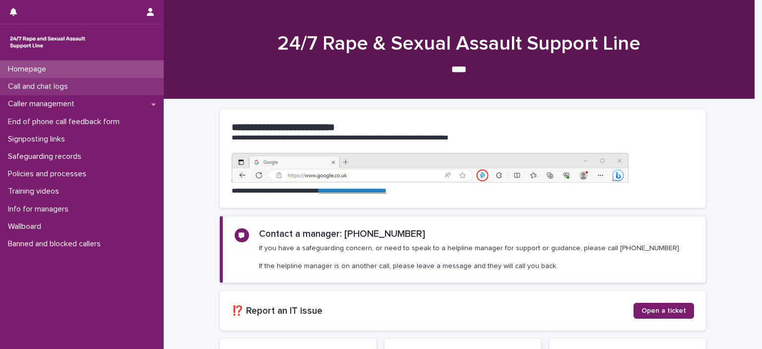
click at [50, 85] on p "Call and chat logs" at bounding box center [40, 86] width 72 height 9
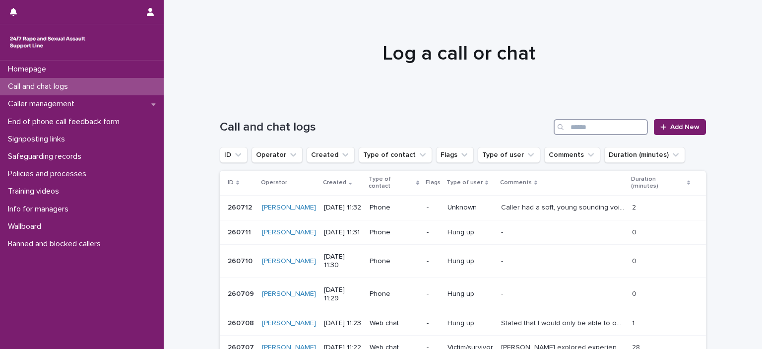
click at [573, 128] on input "Search" at bounding box center [601, 127] width 94 height 16
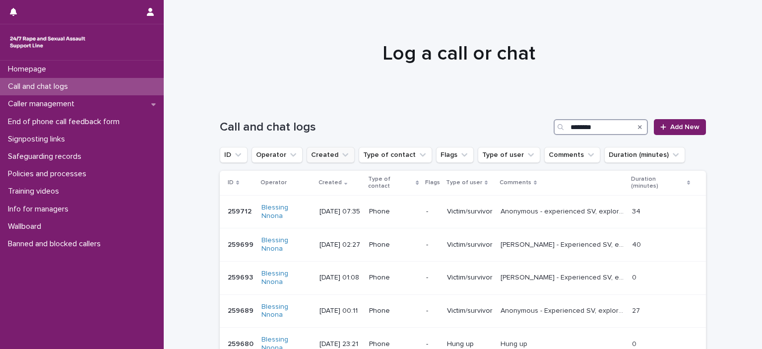
type input "********"
click at [313, 158] on button "Created" at bounding box center [331, 155] width 48 height 16
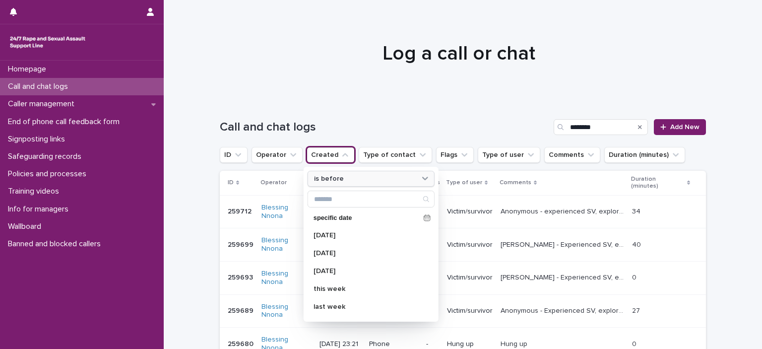
click at [350, 179] on div "is before" at bounding box center [365, 179] width 110 height 10
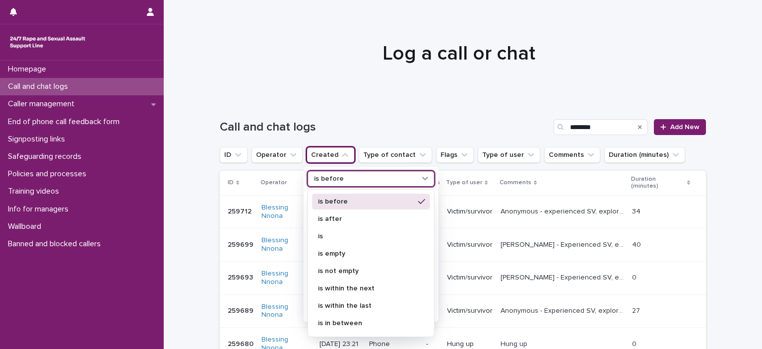
click at [345, 200] on p "is before" at bounding box center [366, 201] width 96 height 7
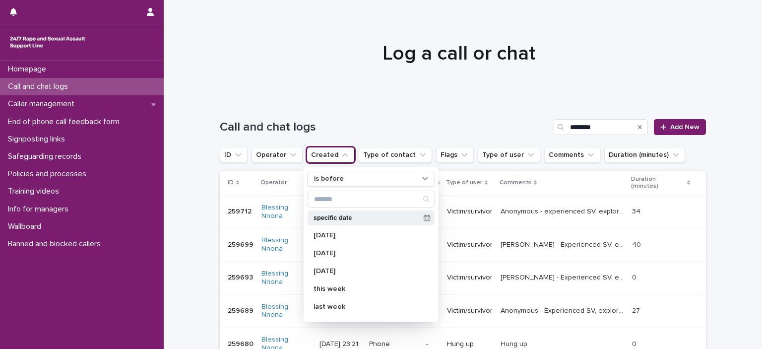
click at [335, 215] on p "specific date" at bounding box center [367, 218] width 106 height 6
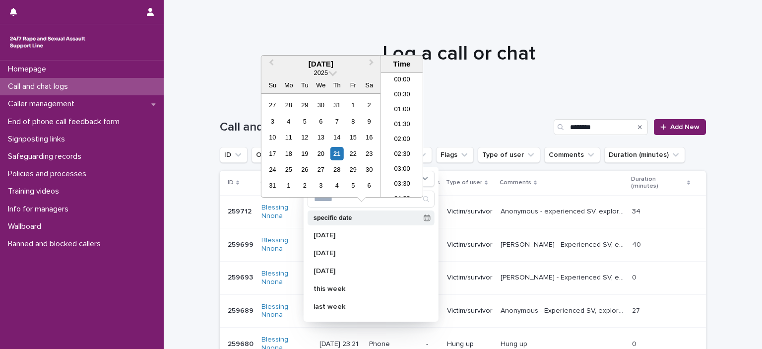
scroll to position [288, 0]
click at [288, 102] on div "28" at bounding box center [288, 104] width 13 height 13
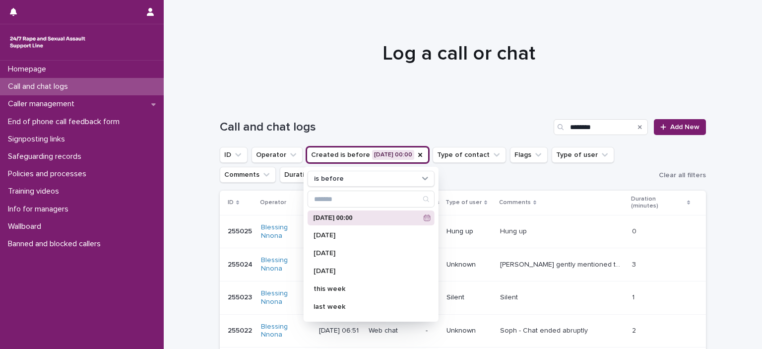
click at [476, 180] on ul "ID Operator Created is before [DATE] 00:00 is before [DATE] 00:00 [DATE] [DATE]…" at bounding box center [437, 165] width 439 height 40
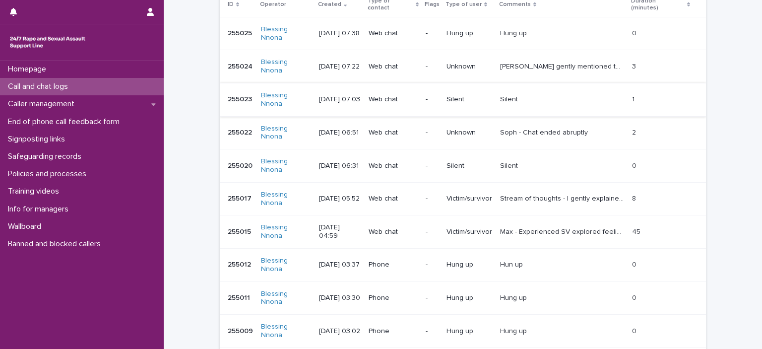
scroll to position [199, 0]
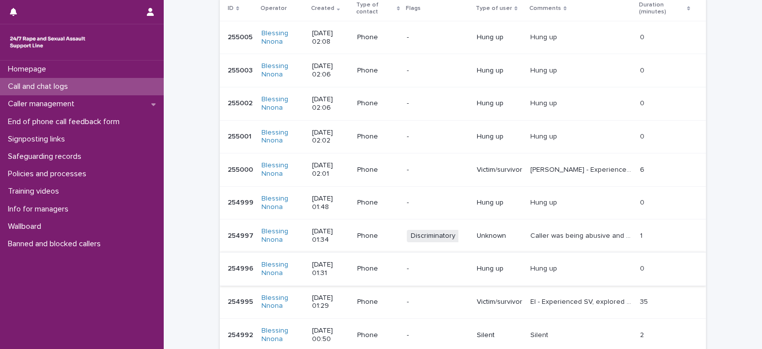
scroll to position [244, 0]
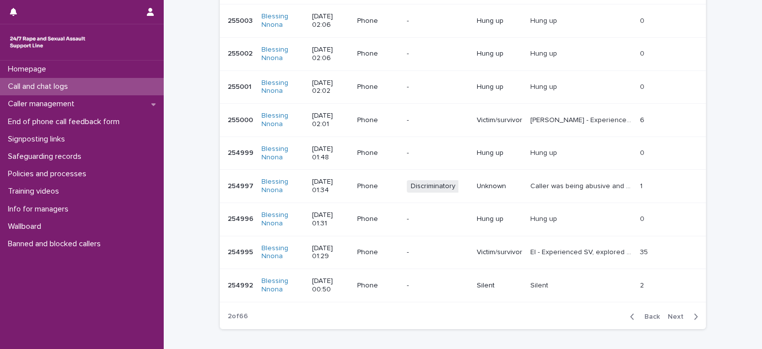
click at [423, 182] on span "Discriminatory" at bounding box center [433, 186] width 53 height 12
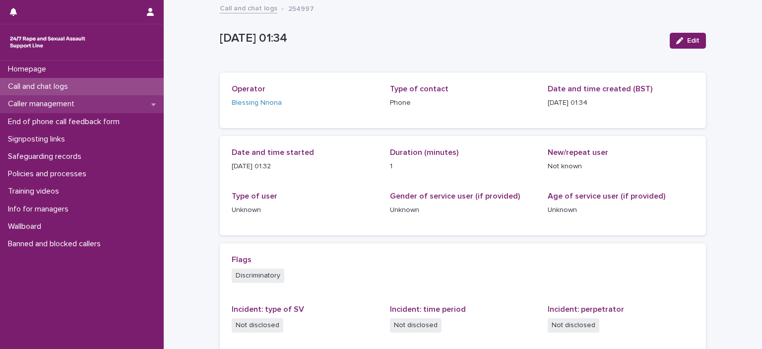
click at [153, 101] on icon at bounding box center [153, 104] width 4 height 7
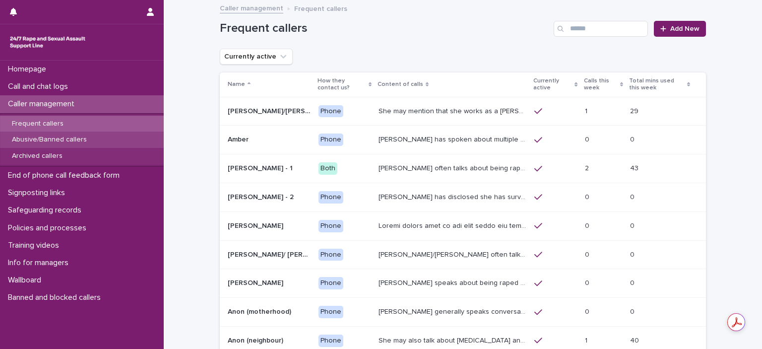
click at [110, 138] on div "Abusive/Banned callers" at bounding box center [82, 140] width 164 height 16
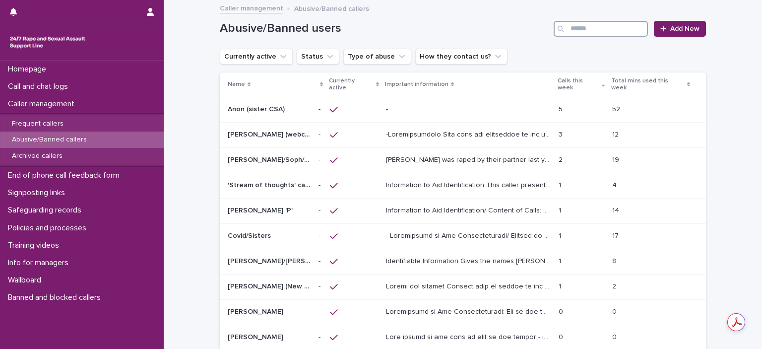
click at [567, 29] on input "Search" at bounding box center [601, 29] width 94 height 16
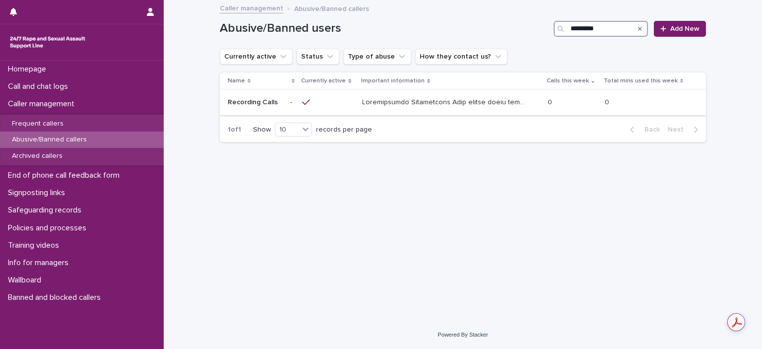
type input "*********"
click at [385, 106] on div at bounding box center [450, 102] width 177 height 16
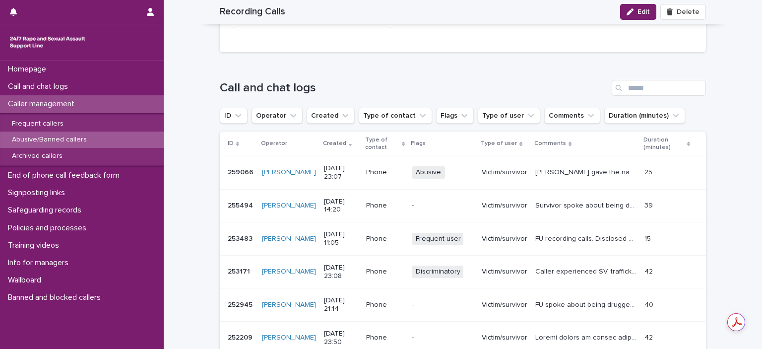
scroll to position [1092, 0]
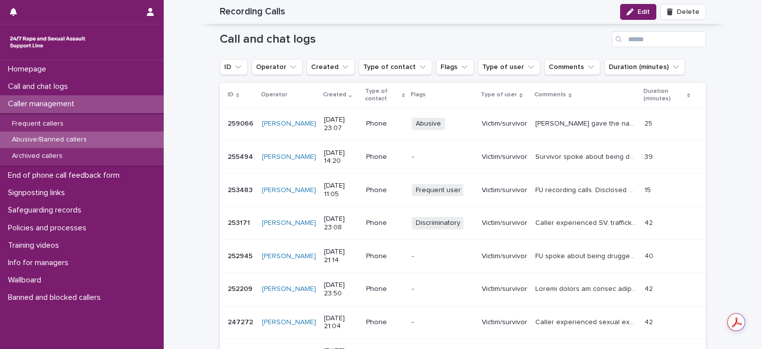
click at [545, 217] on p "Caller experienced SV, trafficking, exploitation. Explored options in regard to…" at bounding box center [587, 222] width 103 height 10
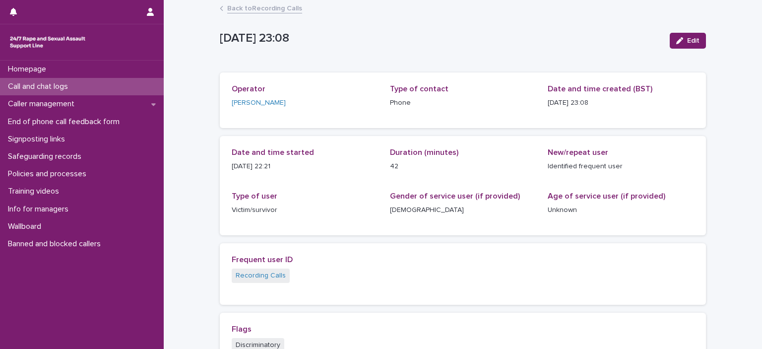
click at [264, 3] on link "Back to Recording Calls" at bounding box center [264, 7] width 75 height 11
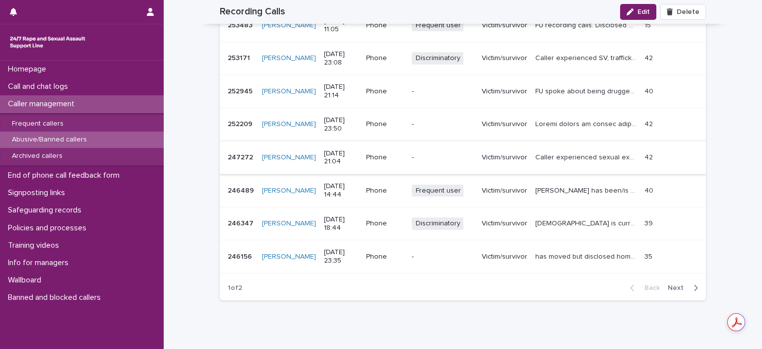
scroll to position [1272, 0]
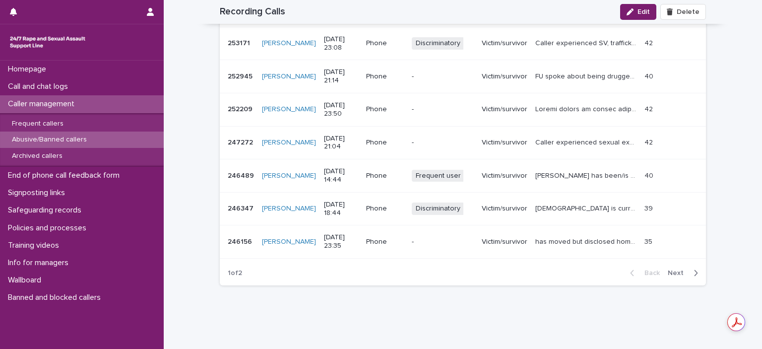
click at [546, 196] on td "[DEMOGRAPHIC_DATA] is currently experiencing ritual abuse and SV. Explored opti…" at bounding box center [586, 208] width 109 height 33
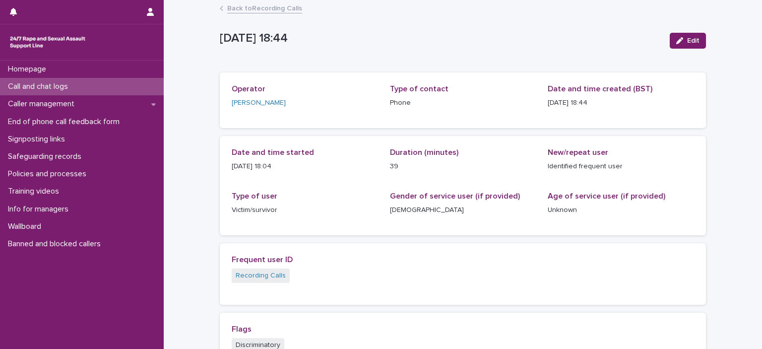
click at [266, 9] on link "Back to Recording Calls" at bounding box center [264, 7] width 75 height 11
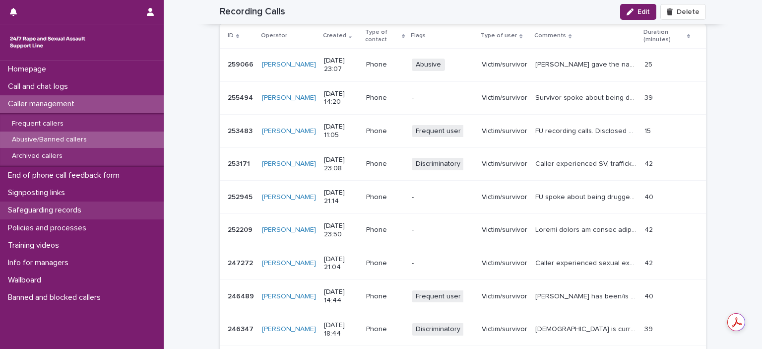
scroll to position [1023, 0]
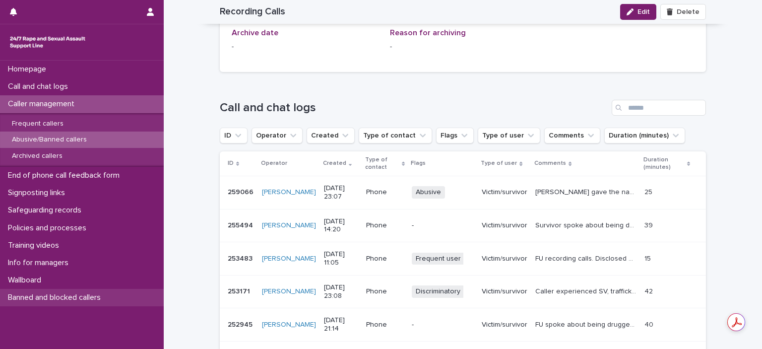
click at [58, 297] on p "Banned and blocked callers" at bounding box center [56, 297] width 105 height 9
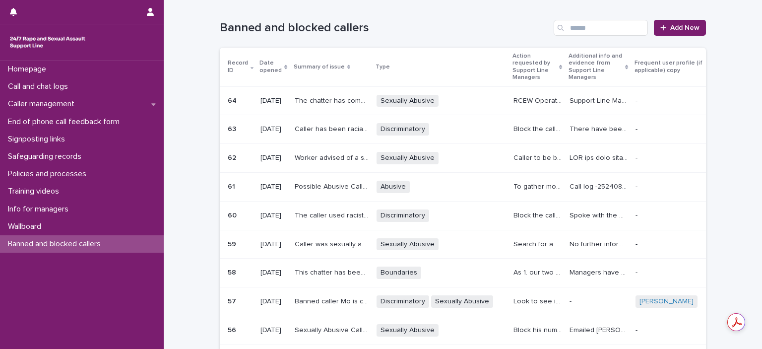
click at [430, 132] on div "Discriminatory + 0" at bounding box center [441, 129] width 129 height 12
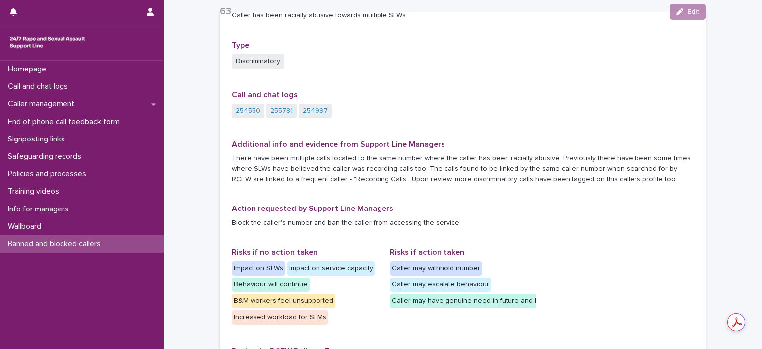
scroll to position [149, 0]
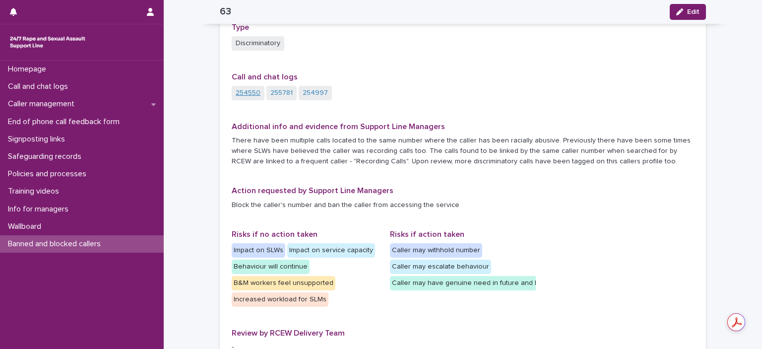
click at [244, 94] on link "254550" at bounding box center [248, 93] width 25 height 10
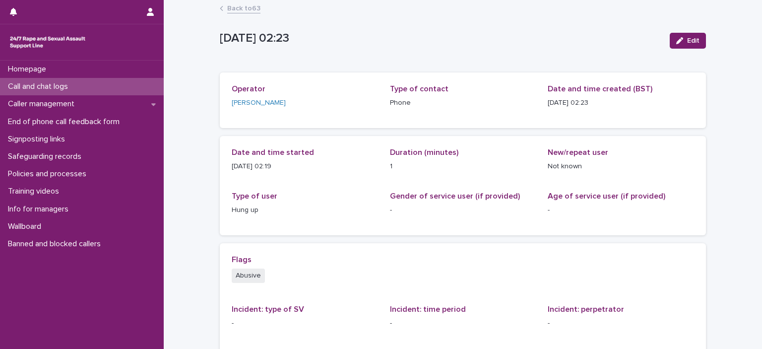
scroll to position [172, 0]
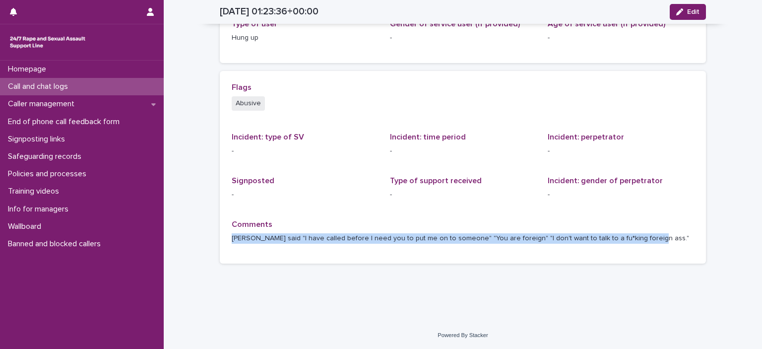
drag, startPoint x: 228, startPoint y: 237, endPoint x: 636, endPoint y: 250, distance: 408.1
click at [636, 250] on div "Comments [PERSON_NAME] said "I have called before I need you to put me on to so…" at bounding box center [463, 236] width 463 height 32
copy p "[PERSON_NAME] said "I have called before I need you to put me on to someone" "Y…"
click at [228, 253] on div "Flags Abusive Incident: type of SV - Incident: time period - Incident: perpetra…" at bounding box center [463, 167] width 486 height 193
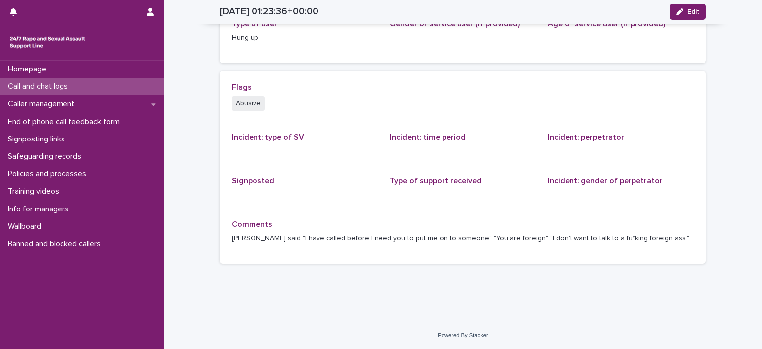
click at [391, 211] on div "Flags Abusive Incident: type of SV - Incident: time period - Incident: perpetra…" at bounding box center [463, 167] width 463 height 169
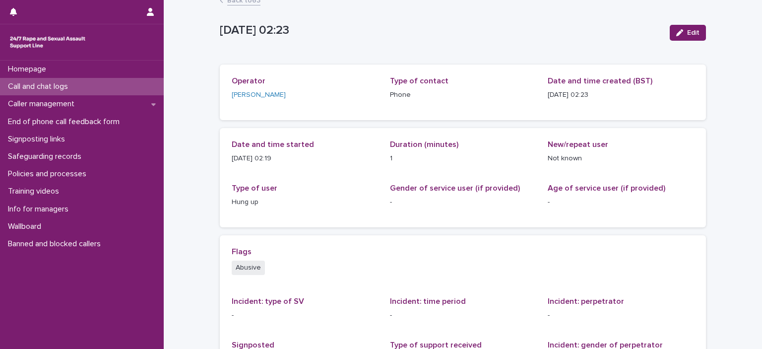
scroll to position [0, 0]
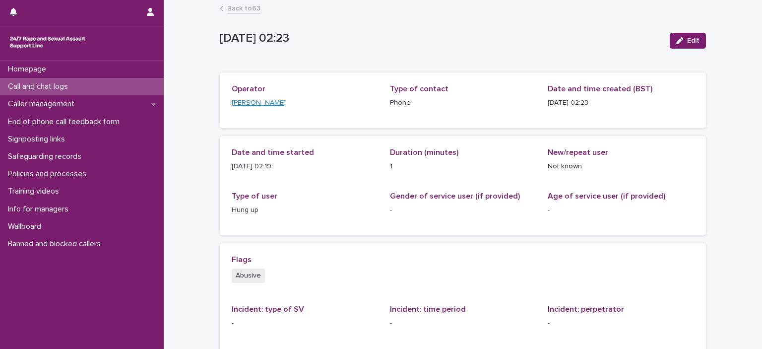
click at [254, 102] on link "[PERSON_NAME]" at bounding box center [259, 103] width 54 height 10
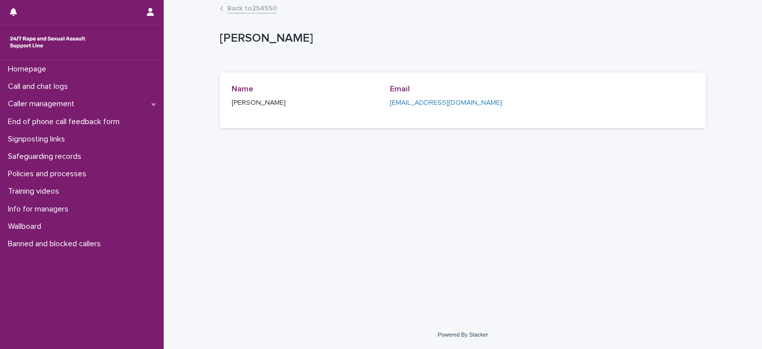
click at [236, 4] on link "Back to 254550" at bounding box center [252, 7] width 50 height 11
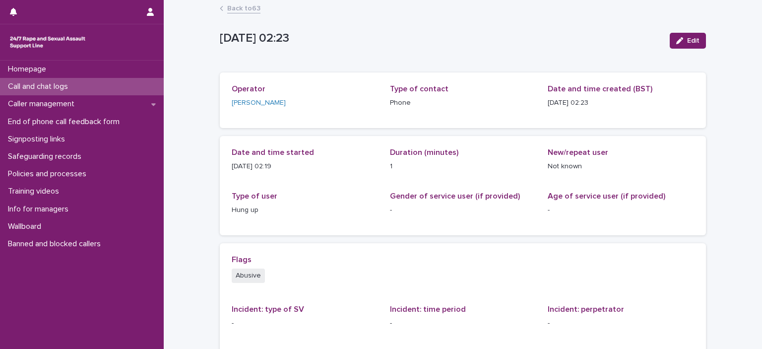
click at [31, 86] on p "Call and chat logs" at bounding box center [40, 86] width 72 height 9
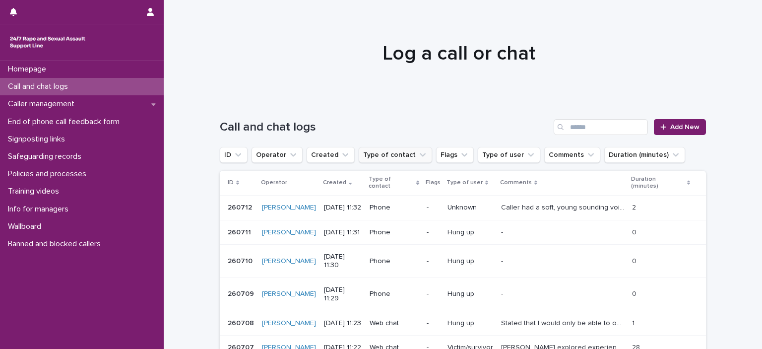
click at [387, 154] on button "Type of contact" at bounding box center [395, 155] width 73 height 16
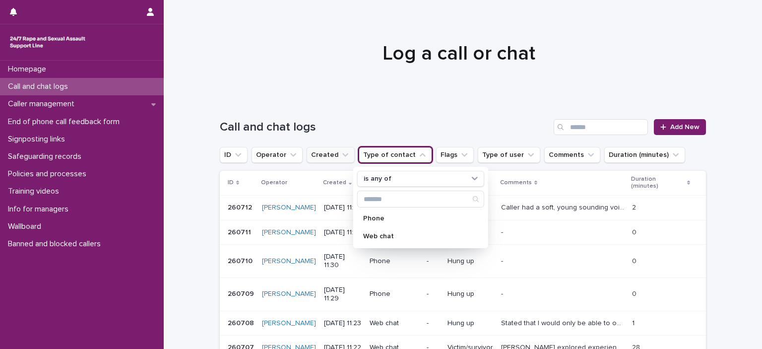
click at [320, 156] on button "Created" at bounding box center [331, 155] width 48 height 16
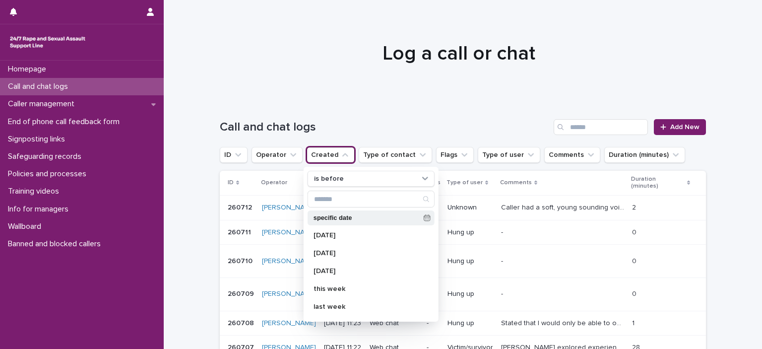
click at [333, 215] on p "specific date" at bounding box center [367, 218] width 106 height 6
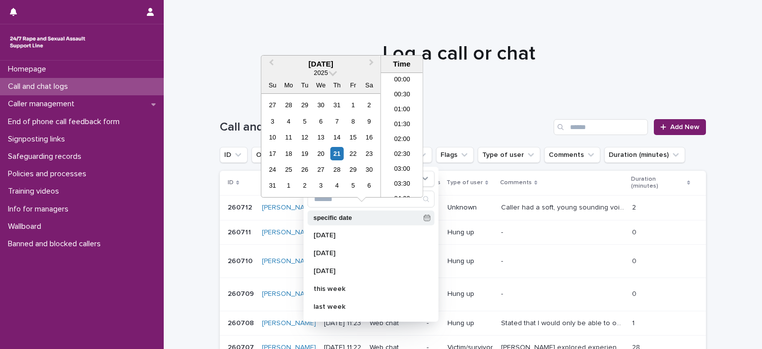
scroll to position [288, 0]
click at [290, 170] on div "25" at bounding box center [288, 169] width 13 height 13
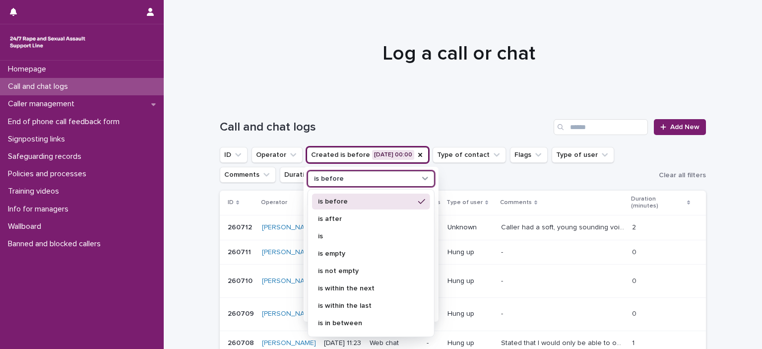
click at [344, 178] on div "is before" at bounding box center [365, 179] width 110 height 10
click at [337, 236] on p "is" at bounding box center [366, 236] width 96 height 7
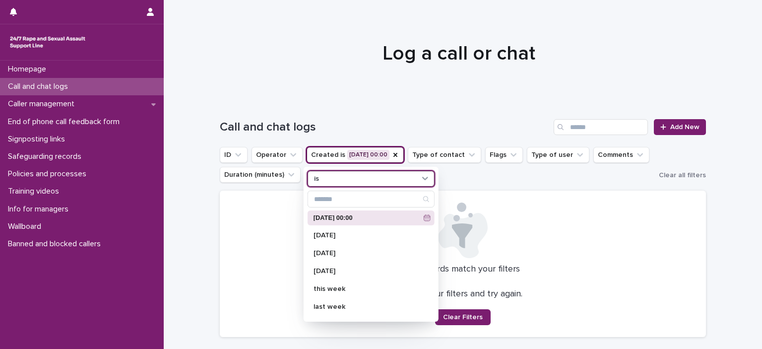
click at [336, 178] on div "is" at bounding box center [365, 179] width 110 height 10
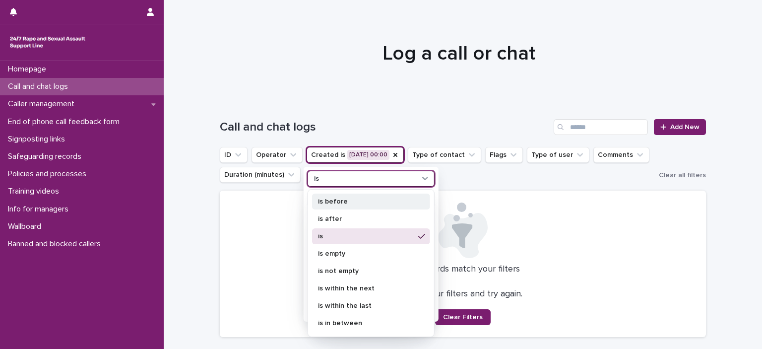
click at [333, 200] on p "is before" at bounding box center [366, 201] width 96 height 7
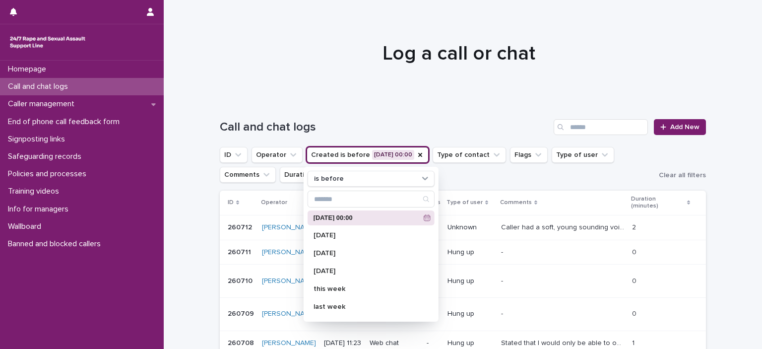
click at [327, 218] on p "[DATE] 00:00" at bounding box center [367, 218] width 106 height 6
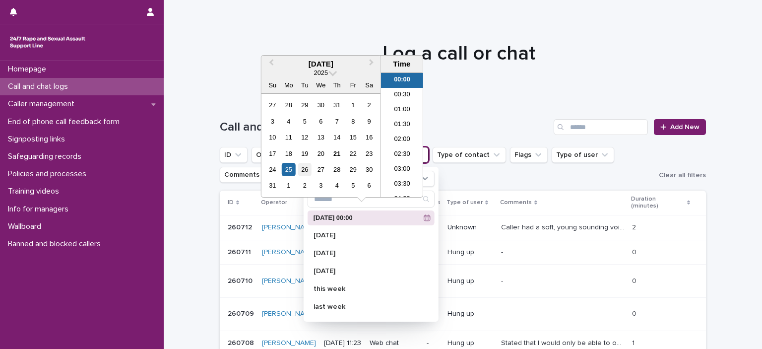
click at [304, 170] on div "26" at bounding box center [304, 169] width 13 height 13
click at [183, 228] on div "Loading... Saving… Loading... Saving… Call and chat logs Add New ID Operator Cr…" at bounding box center [463, 331] width 599 height 464
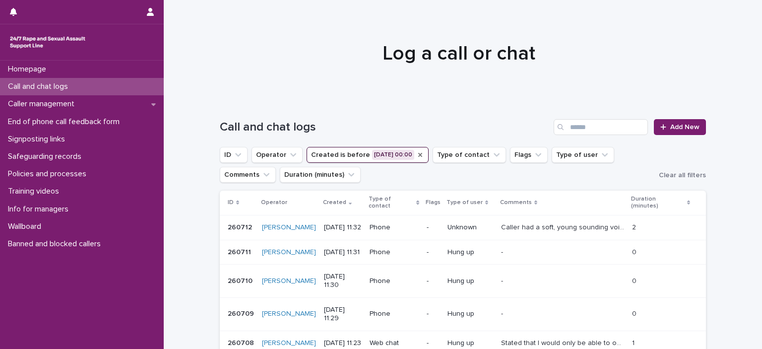
click at [416, 154] on icon "Created" at bounding box center [420, 155] width 8 height 8
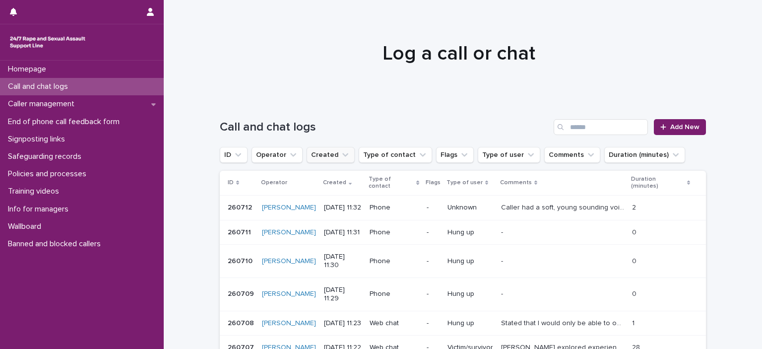
click at [340, 154] on icon "Created" at bounding box center [345, 155] width 10 height 10
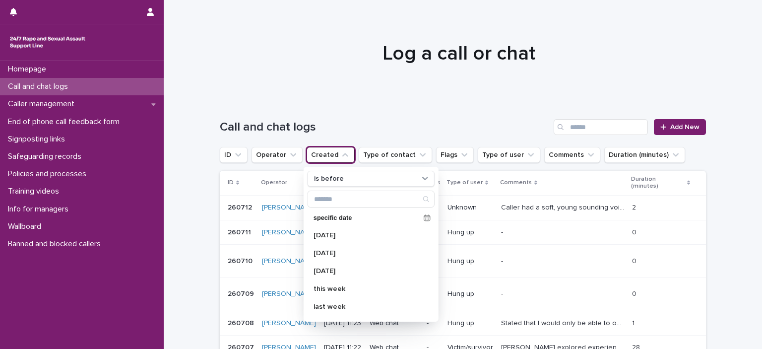
click at [340, 154] on icon "Created" at bounding box center [345, 155] width 10 height 10
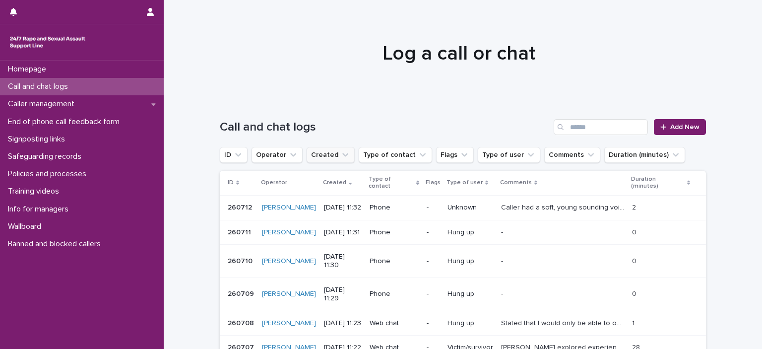
click at [329, 154] on button "Created" at bounding box center [331, 155] width 48 height 16
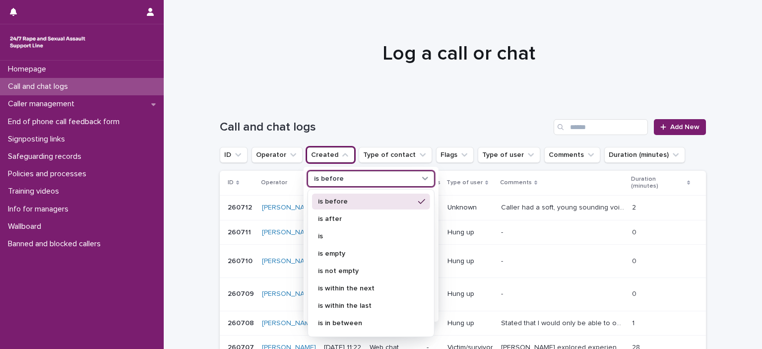
click at [330, 176] on p "is before" at bounding box center [329, 179] width 30 height 8
click at [335, 199] on p "is before" at bounding box center [366, 201] width 96 height 7
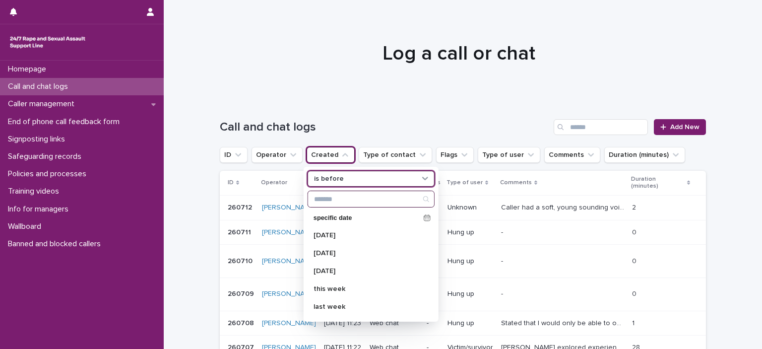
click at [353, 201] on input "Search" at bounding box center [371, 199] width 126 height 16
click at [339, 216] on p "specific date" at bounding box center [367, 218] width 106 height 6
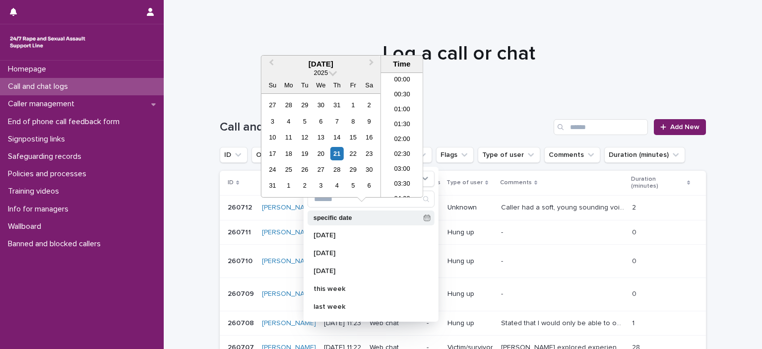
scroll to position [288, 0]
click at [270, 59] on button "Previous Month" at bounding box center [271, 65] width 16 height 16
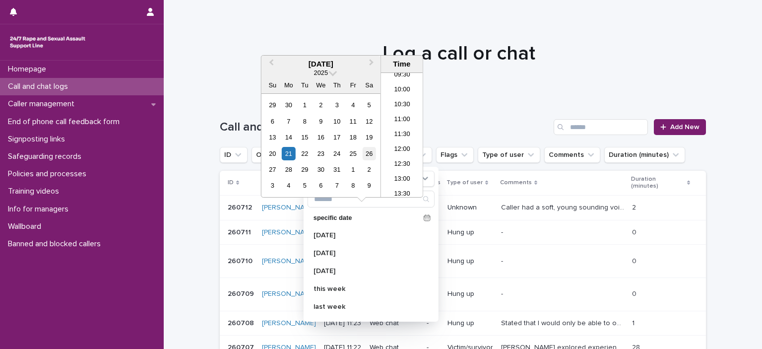
click at [369, 153] on div "26" at bounding box center [369, 153] width 13 height 13
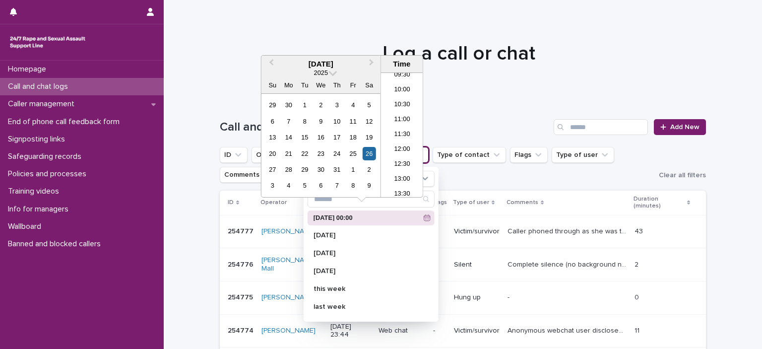
click at [452, 183] on ul "ID Operator Created is before [DATE] 00:00 is before [DATE] 00:00 [DATE] [DATE]…" at bounding box center [437, 165] width 439 height 40
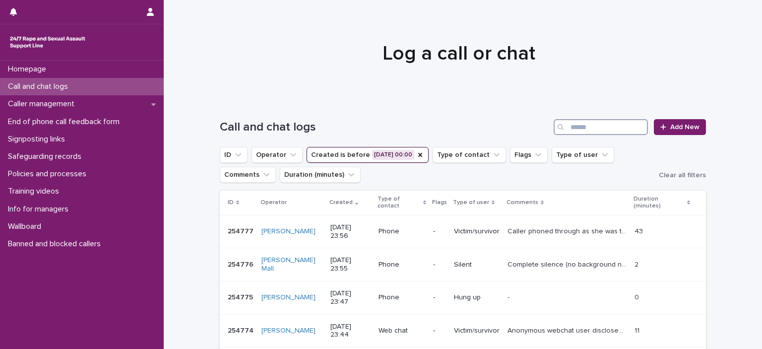
click at [575, 129] on input "Search" at bounding box center [601, 127] width 94 height 16
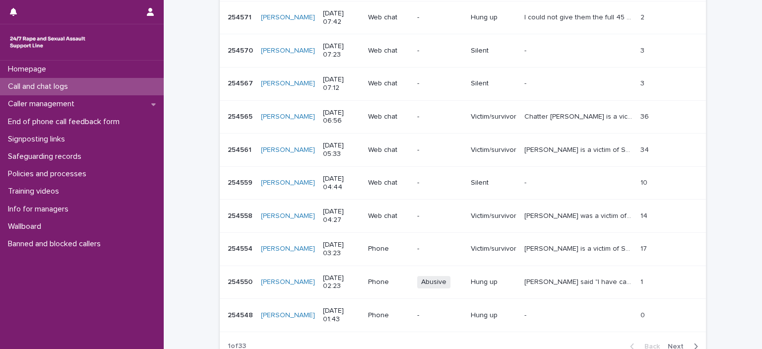
scroll to position [298, 0]
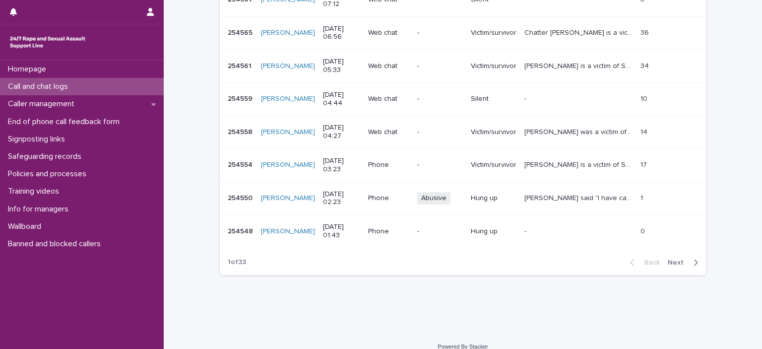
type input "********"
